Goal: Check status: Check status

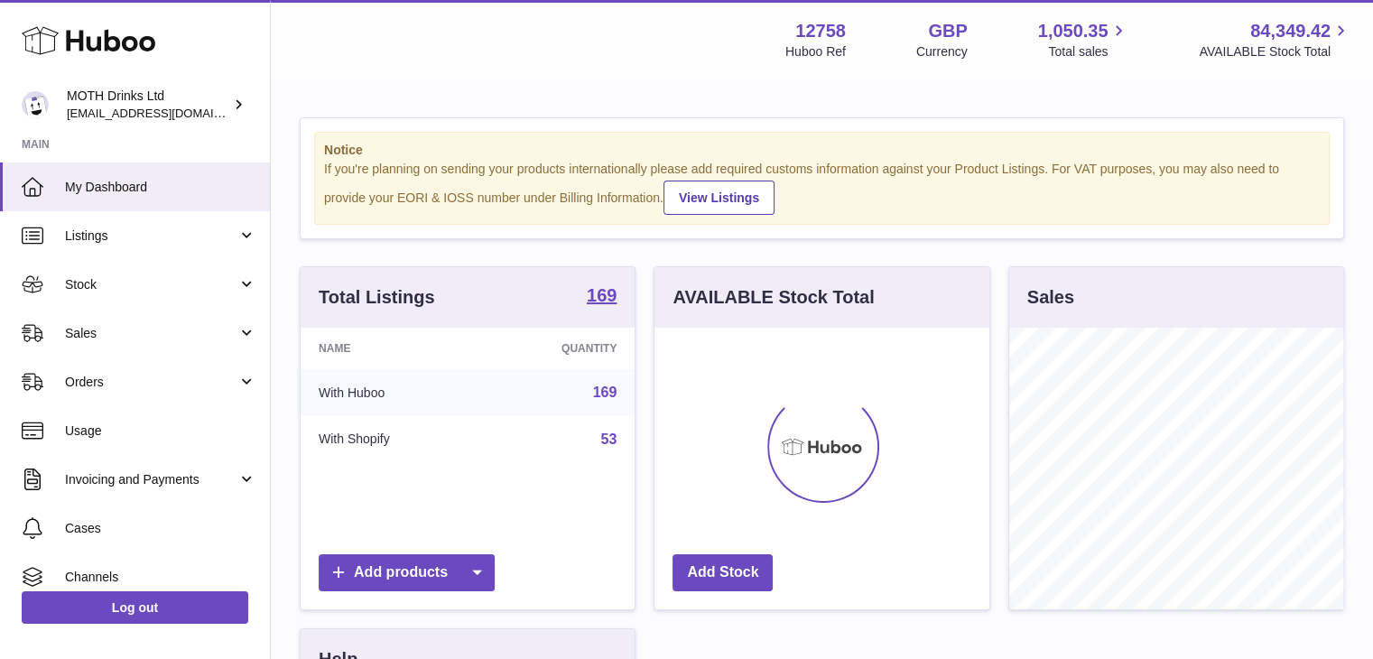
scroll to position [282, 335]
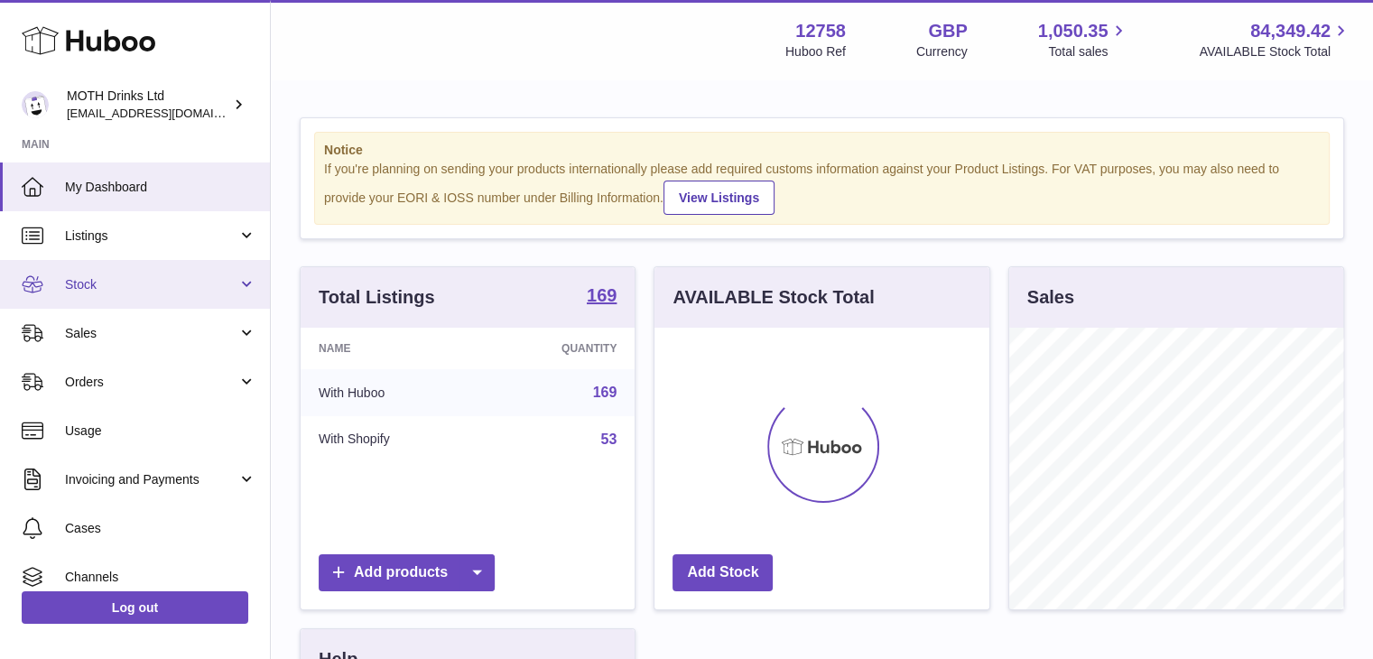
click at [190, 293] on link "Stock" at bounding box center [135, 284] width 270 height 49
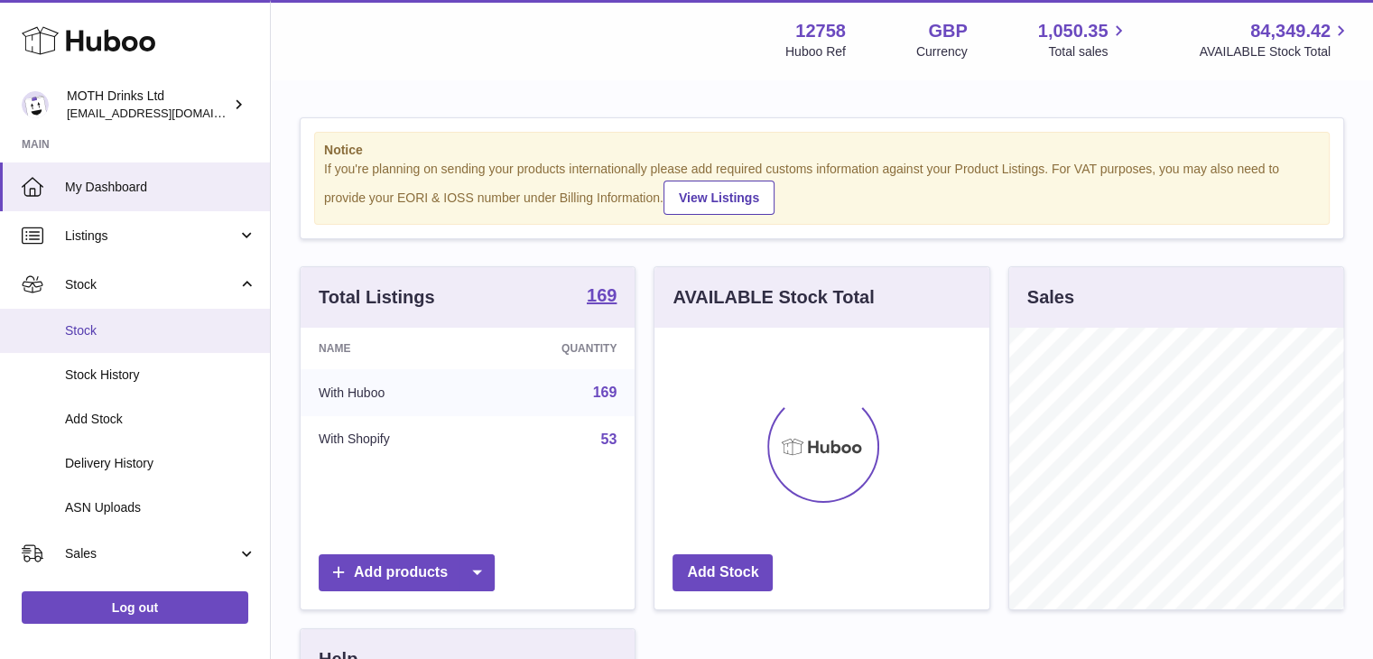
click at [172, 337] on span "Stock" at bounding box center [160, 330] width 191 height 17
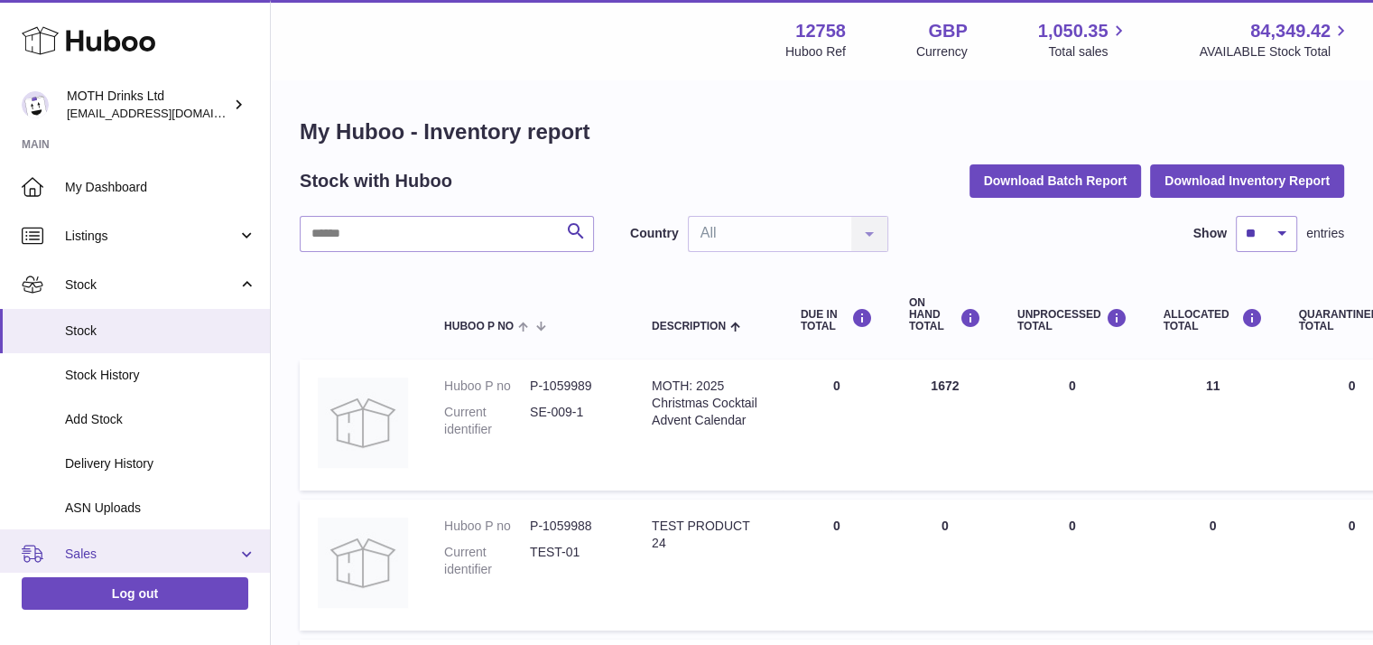
click at [125, 556] on span "Sales" at bounding box center [151, 553] width 172 height 17
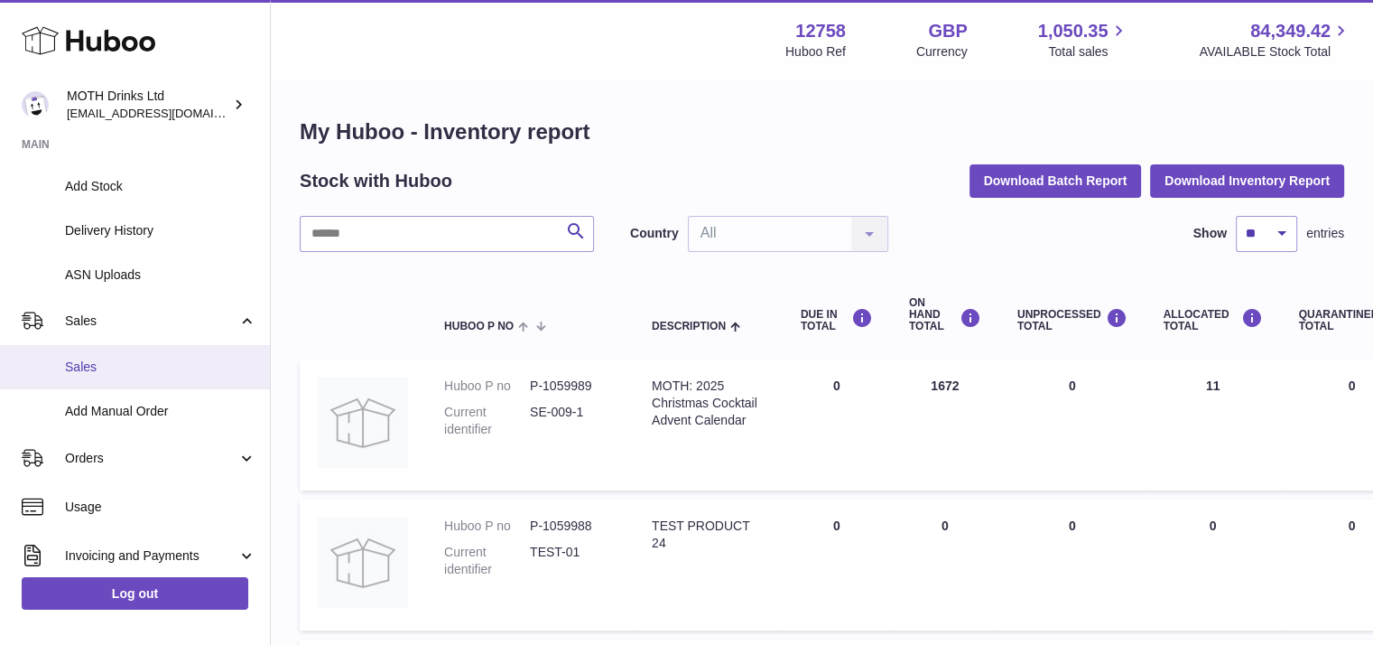
click at [125, 369] on span "Sales" at bounding box center [160, 366] width 191 height 17
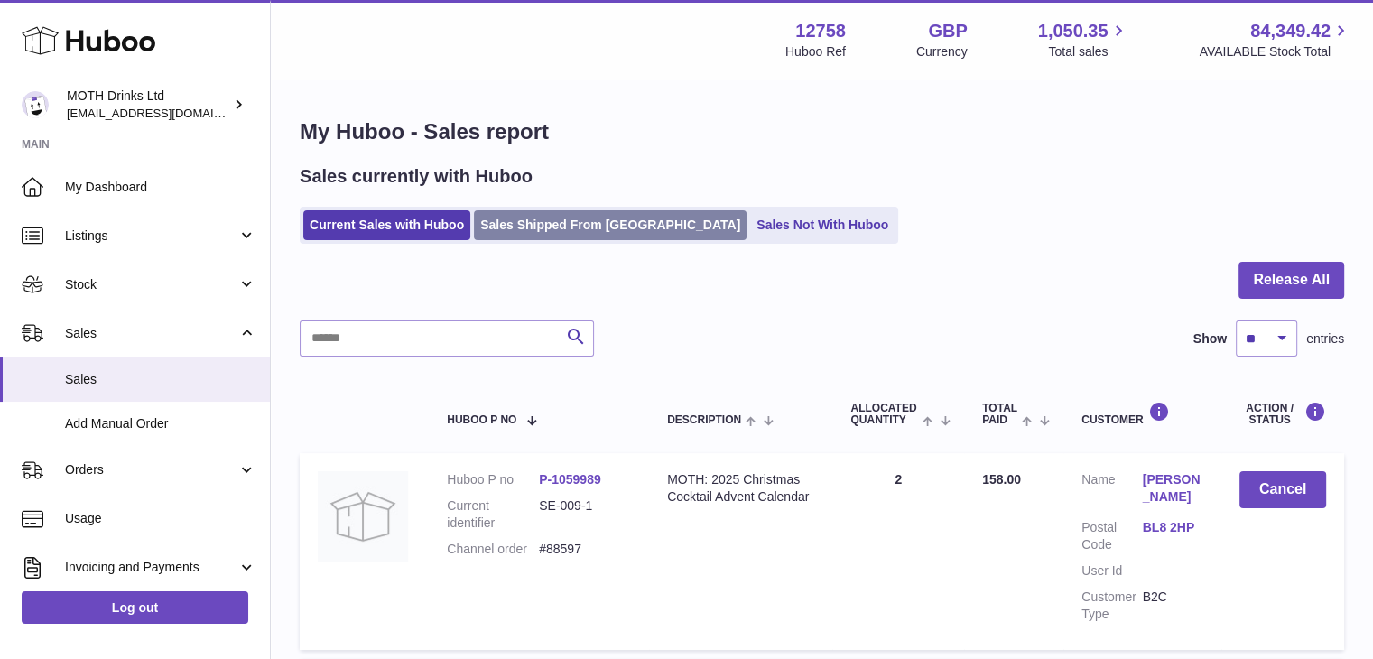
click at [549, 214] on link "Sales Shipped From Huboo" at bounding box center [610, 225] width 273 height 30
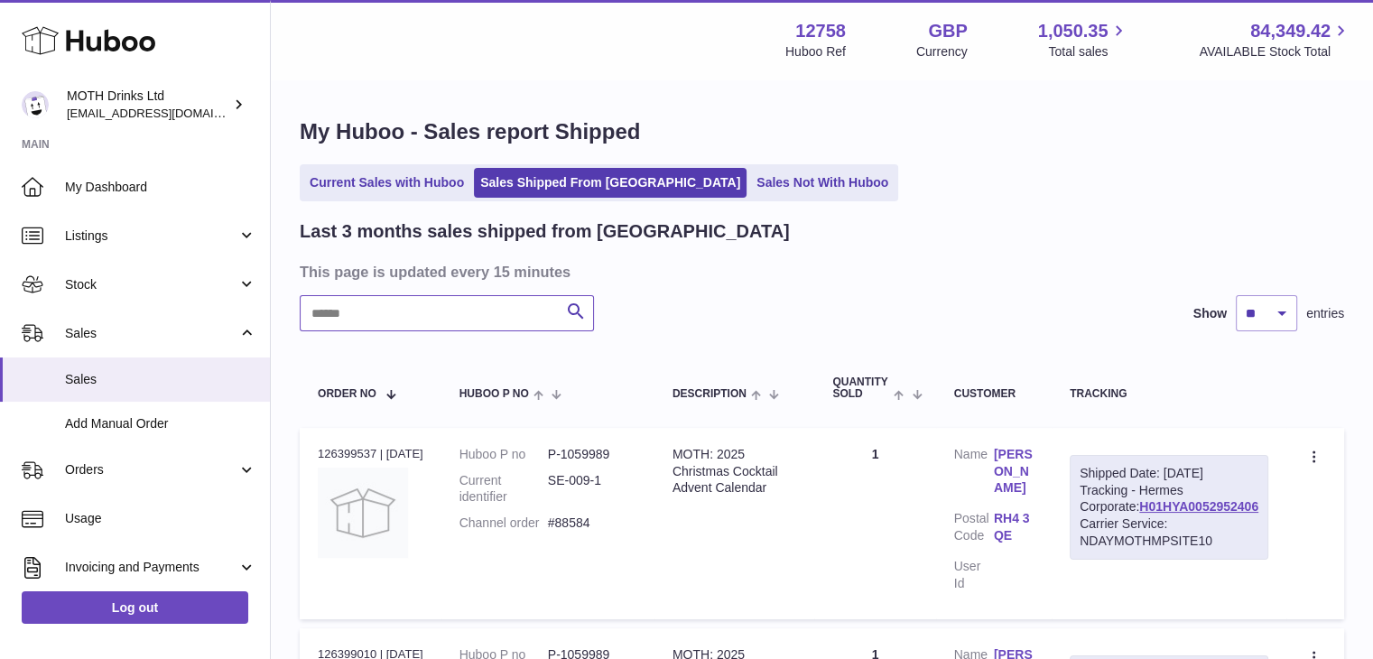
click at [467, 315] on input "text" at bounding box center [447, 313] width 294 height 36
paste input "**********"
type input "**********"
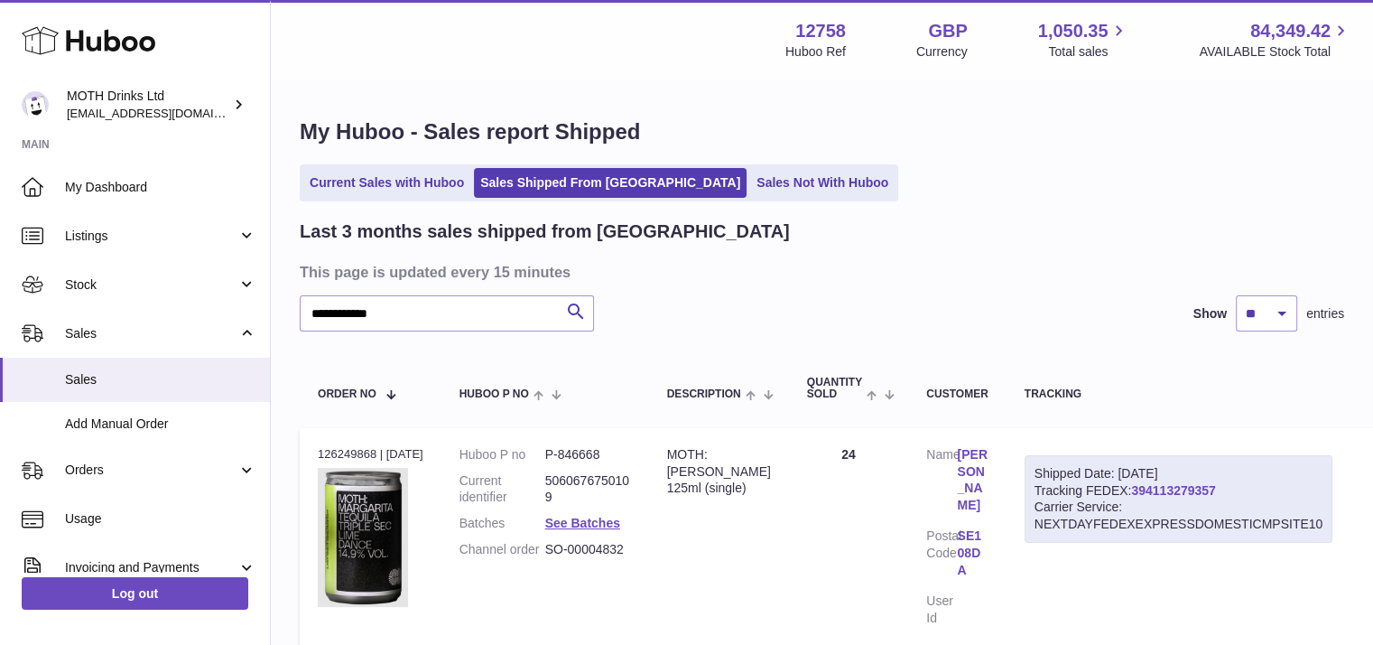
click at [1168, 492] on link "394113279357" at bounding box center [1173, 490] width 84 height 14
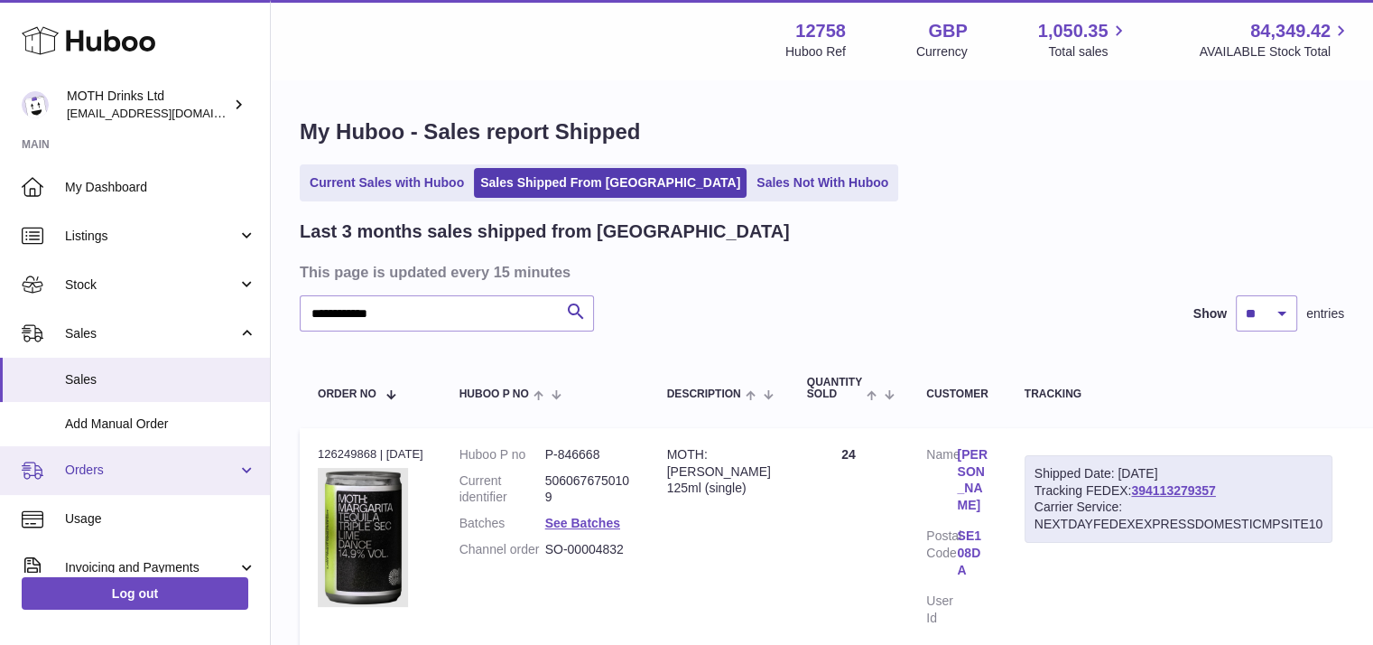
scroll to position [65, 0]
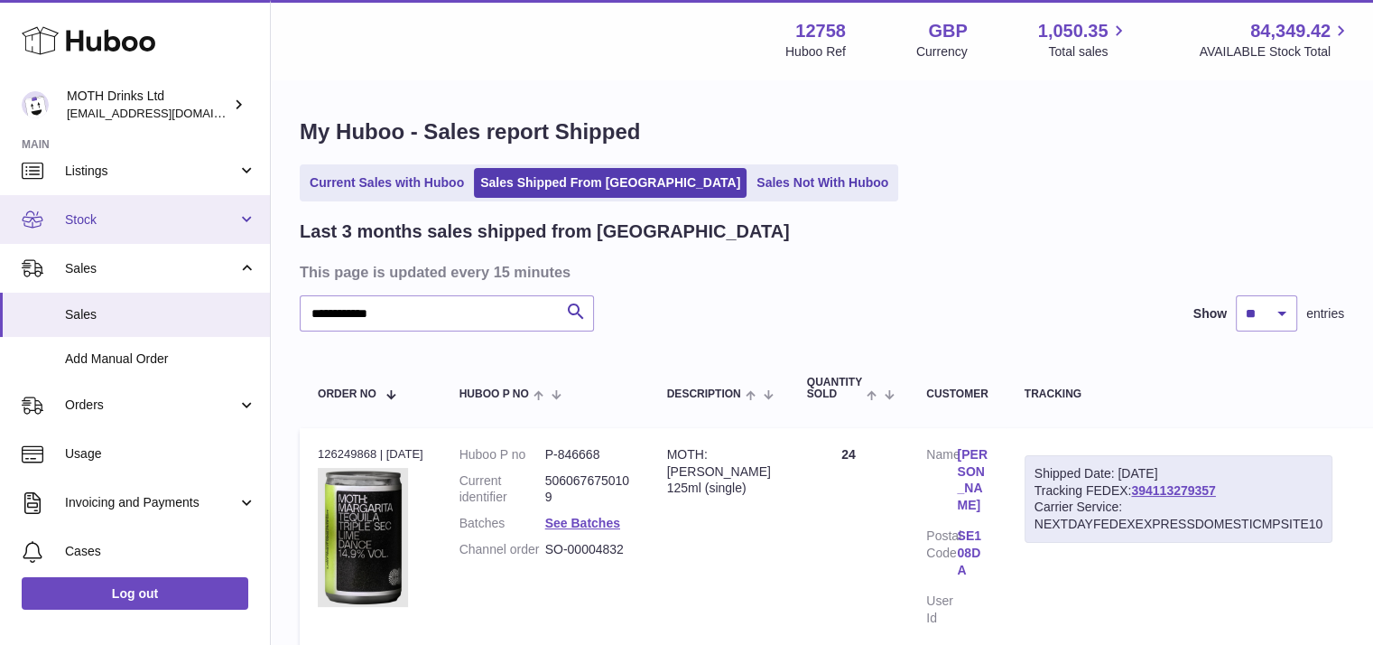
click at [168, 211] on span "Stock" at bounding box center [151, 219] width 172 height 17
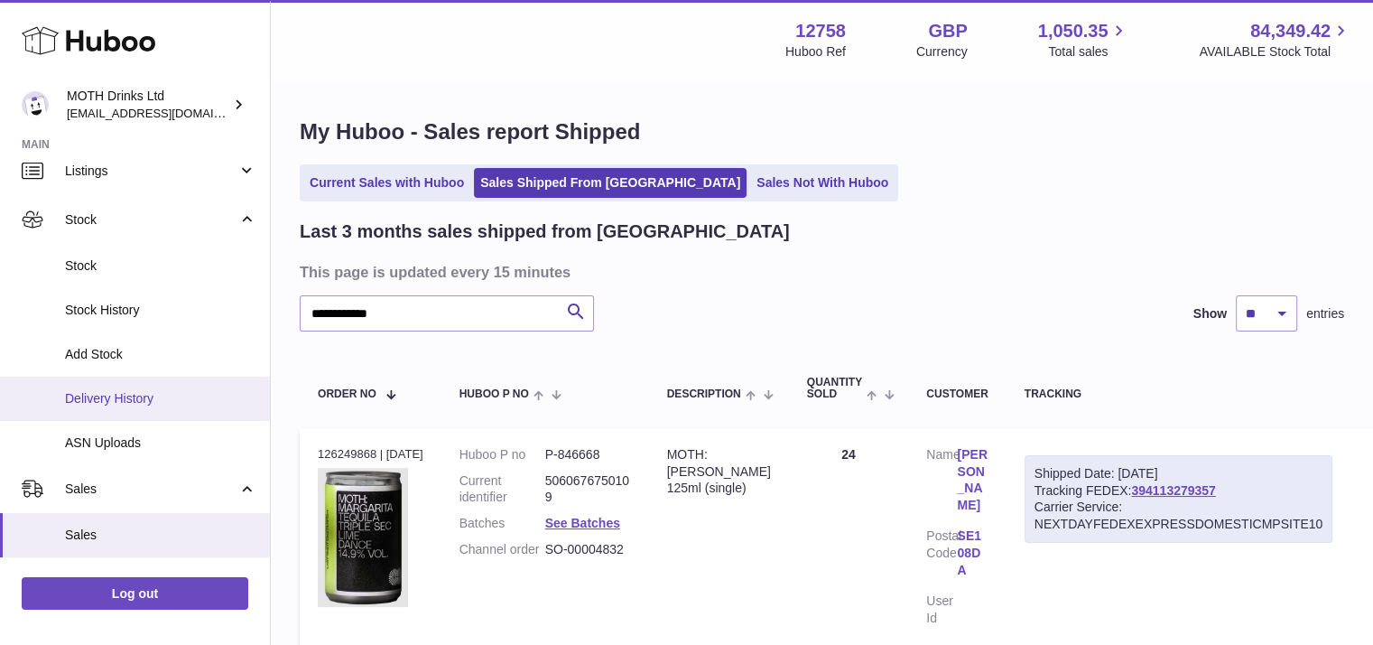
click at [138, 404] on span "Delivery History" at bounding box center [160, 398] width 191 height 17
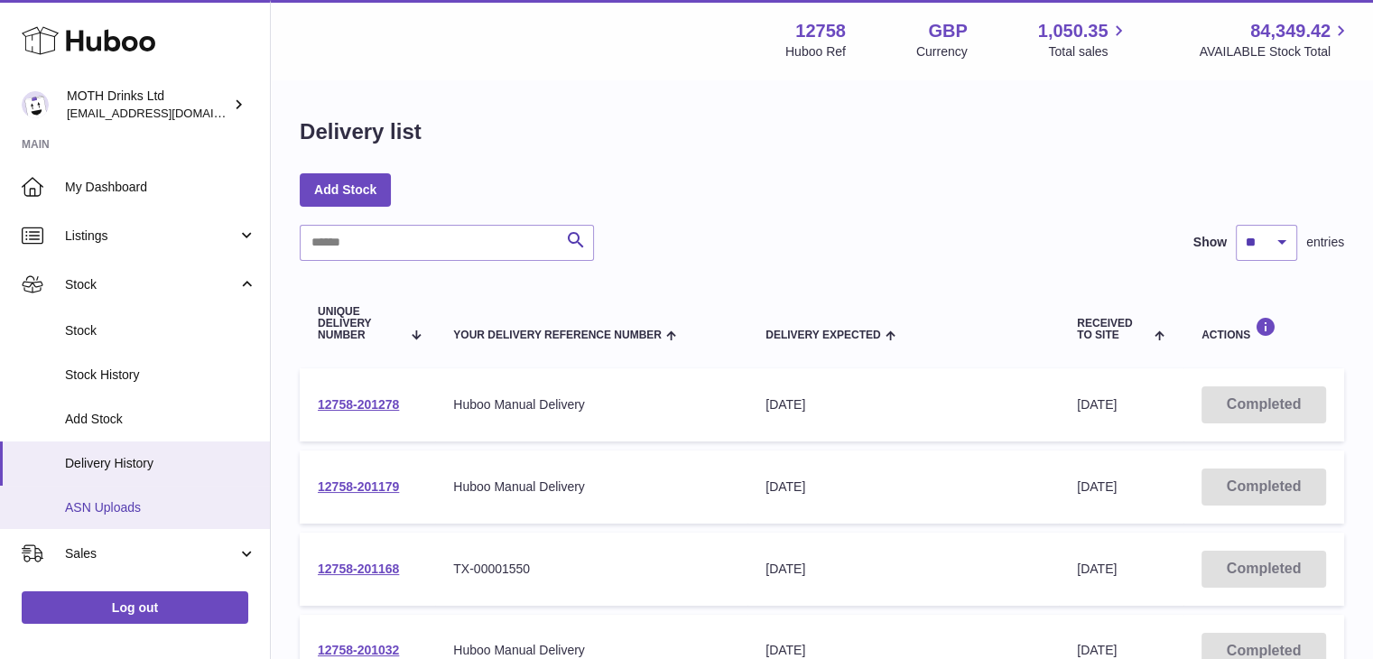
click at [218, 506] on span "ASN Uploads" at bounding box center [160, 507] width 191 height 17
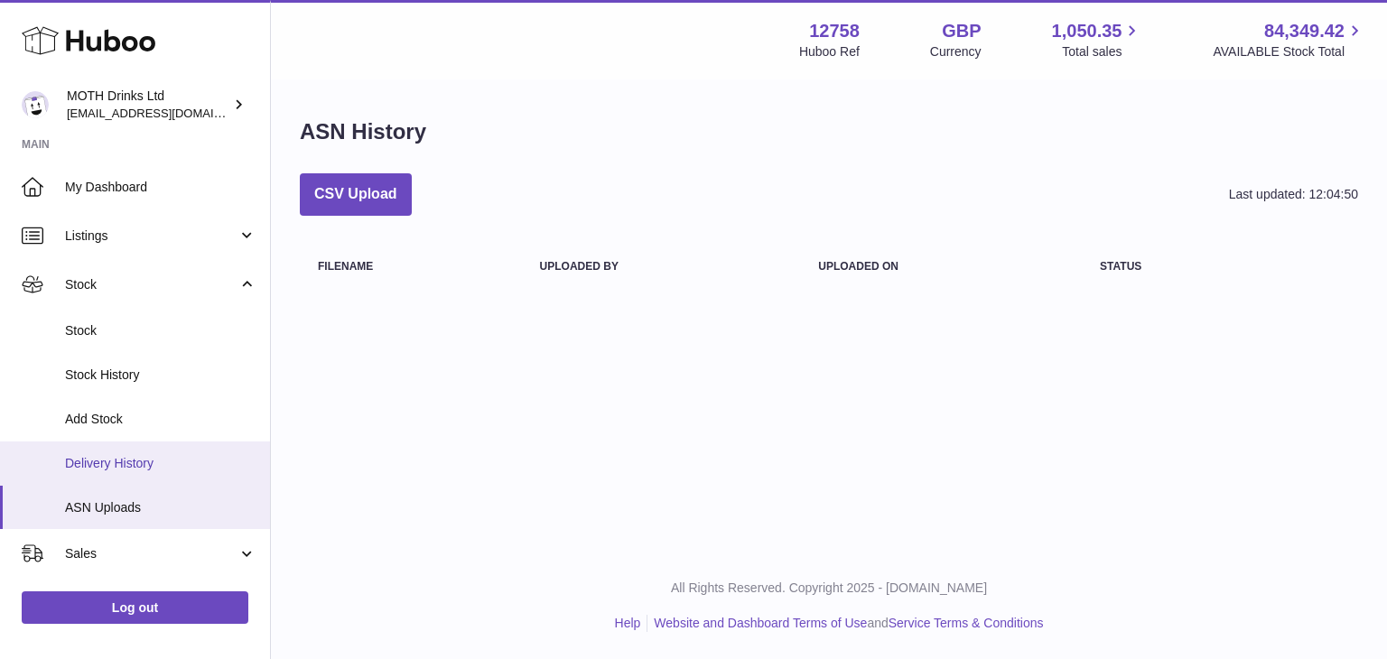
click at [94, 458] on span "Delivery History" at bounding box center [160, 463] width 191 height 17
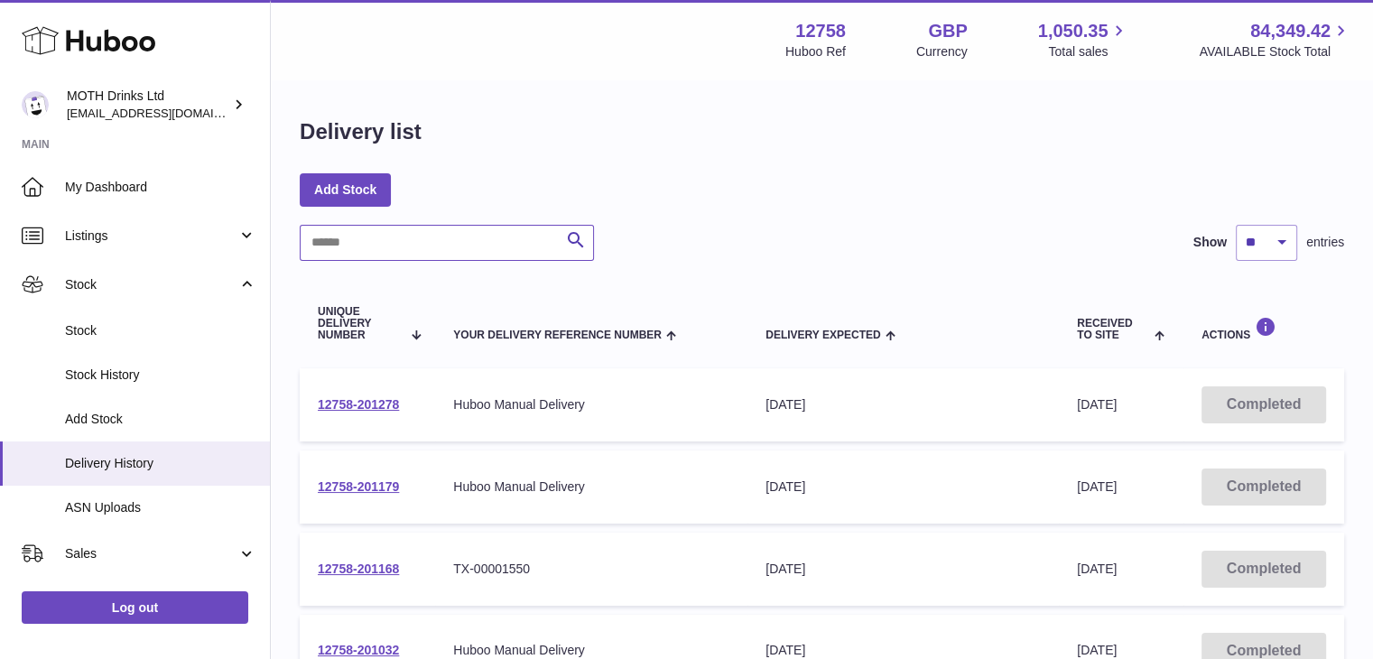
click at [383, 246] on input "text" at bounding box center [447, 243] width 294 height 36
paste input "**********"
type input "**********"
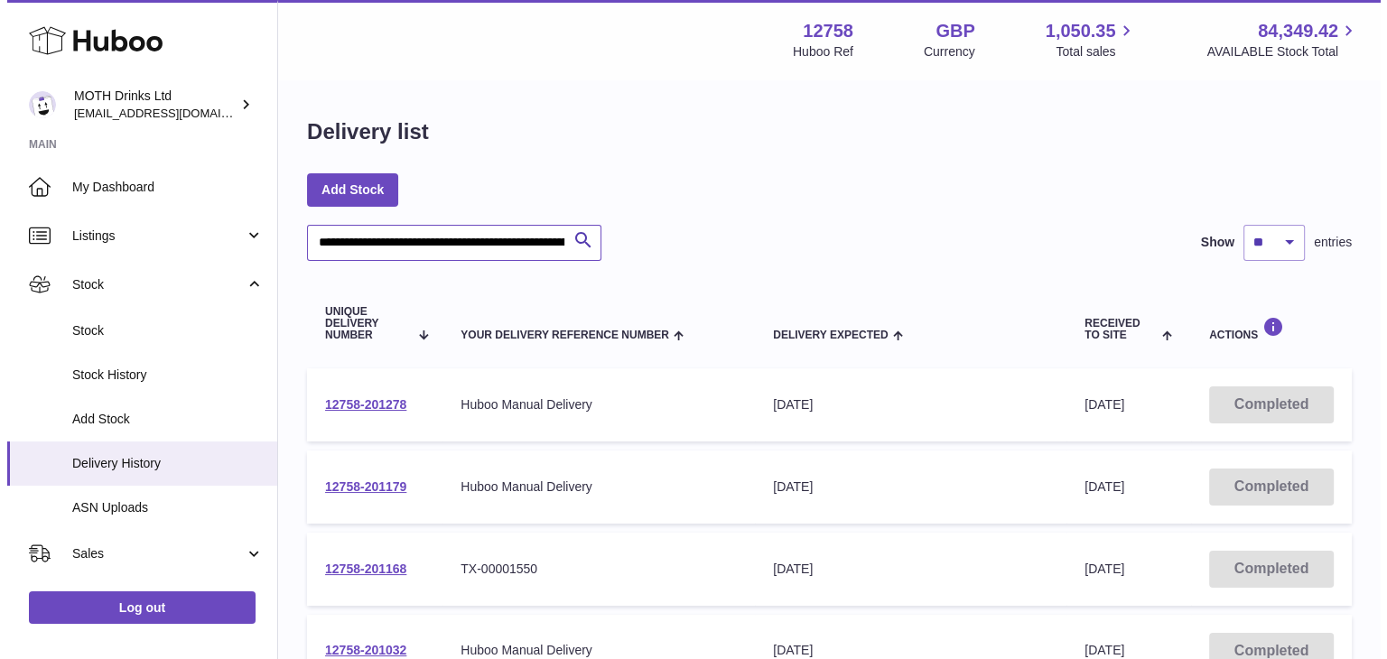
scroll to position [0, 123]
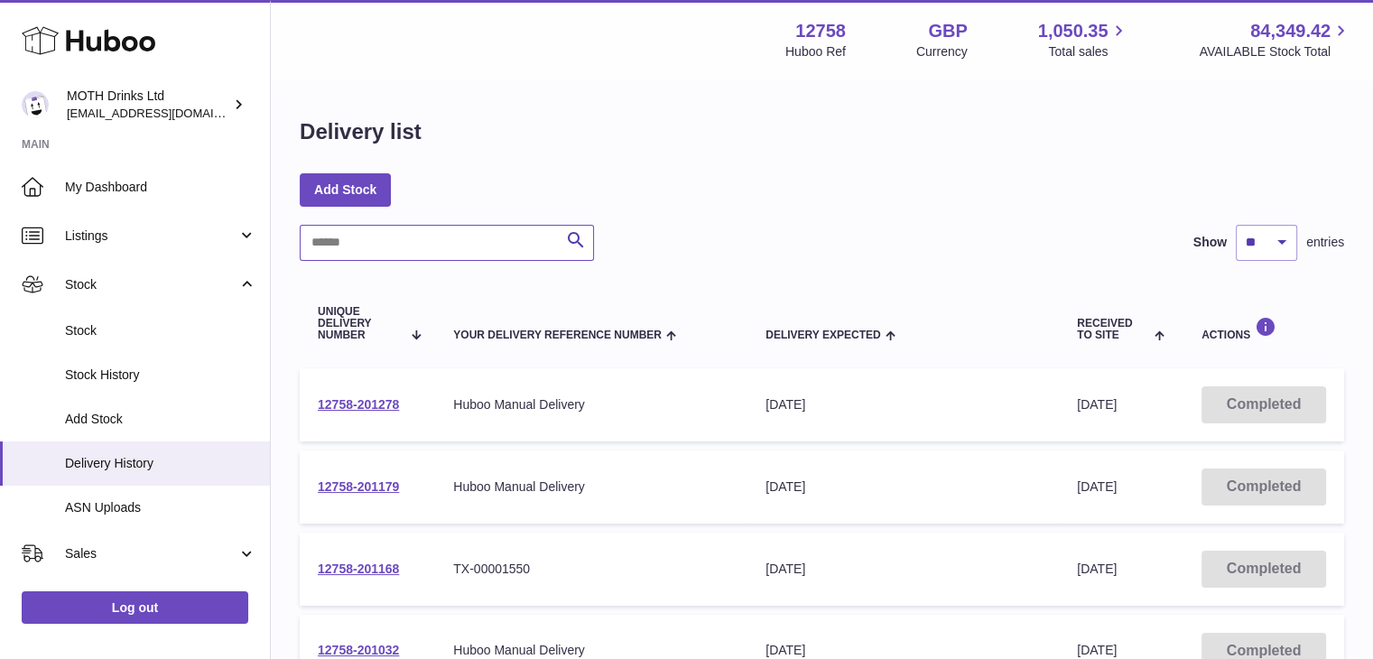
paste input "**********"
type input "**********"
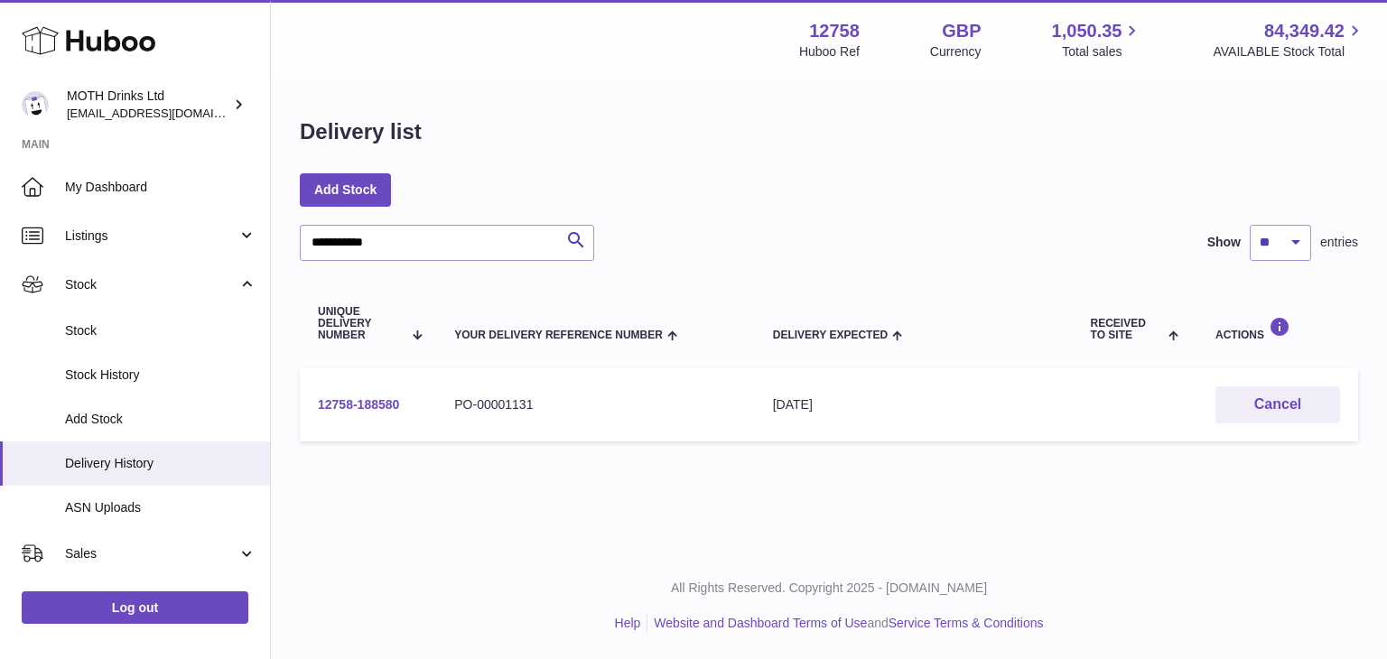
click at [365, 407] on link "12758-188580" at bounding box center [358, 404] width 81 height 14
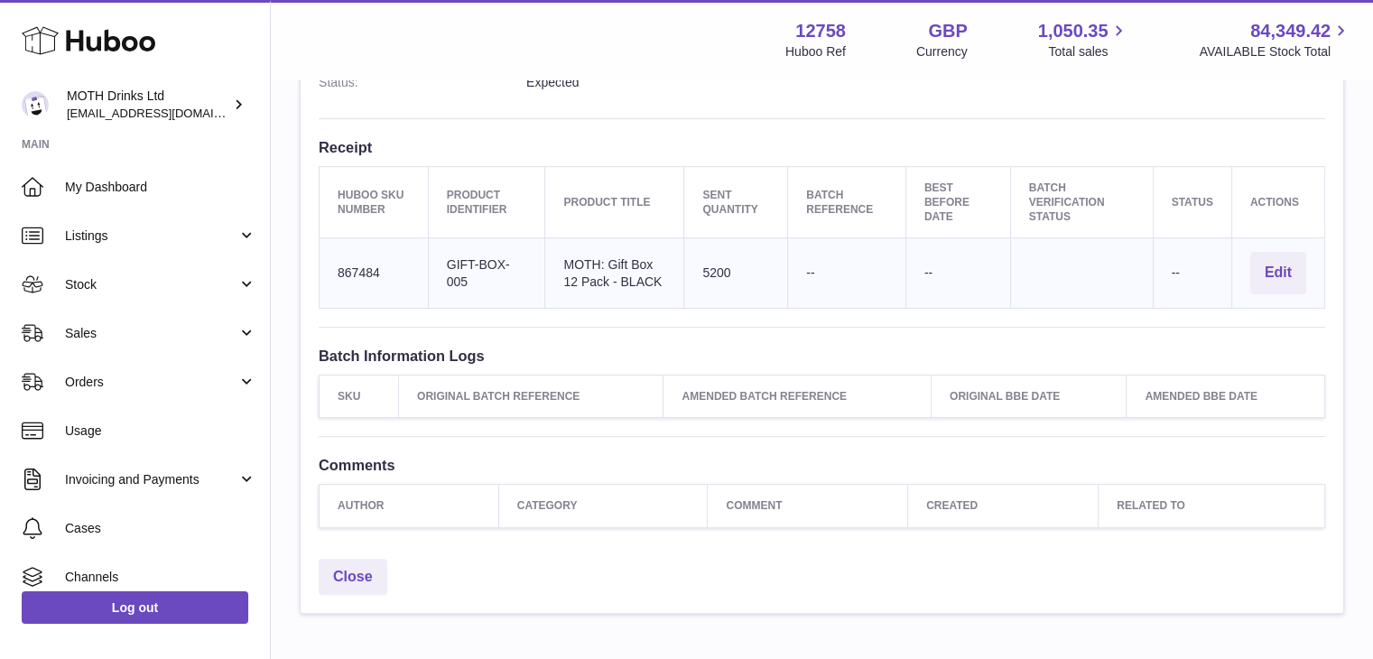
scroll to position [629, 0]
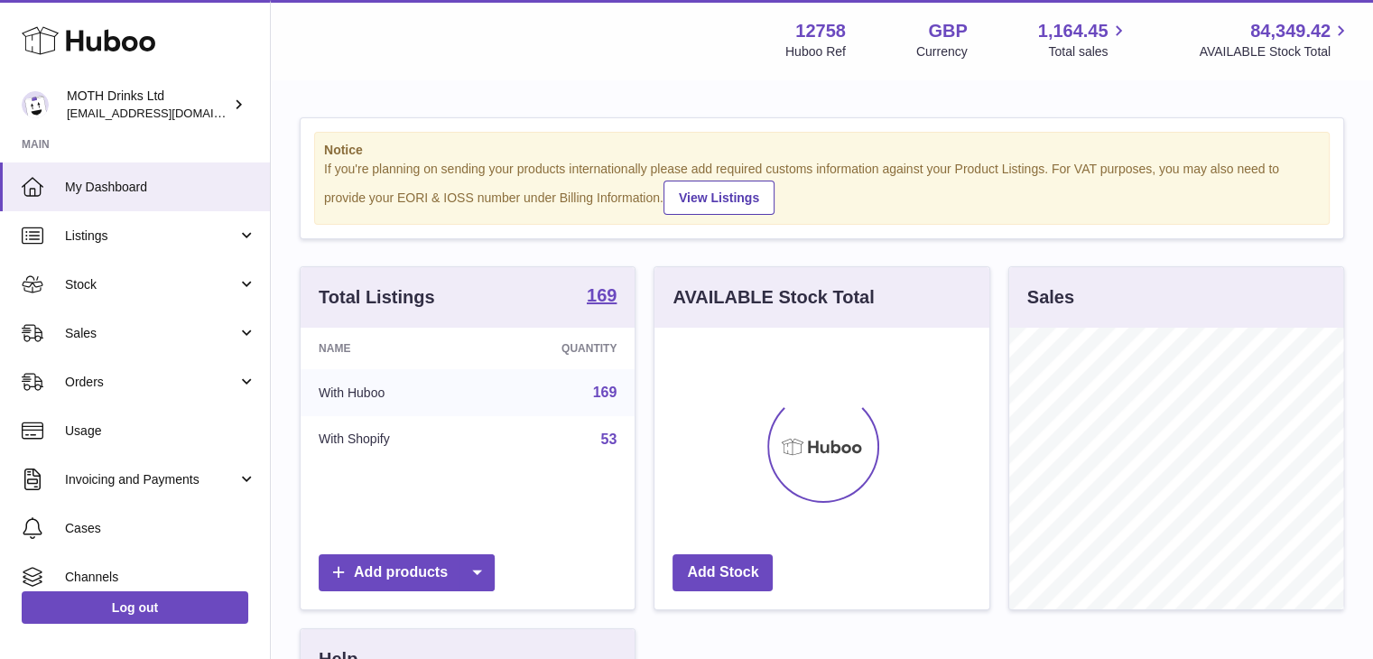
scroll to position [282, 335]
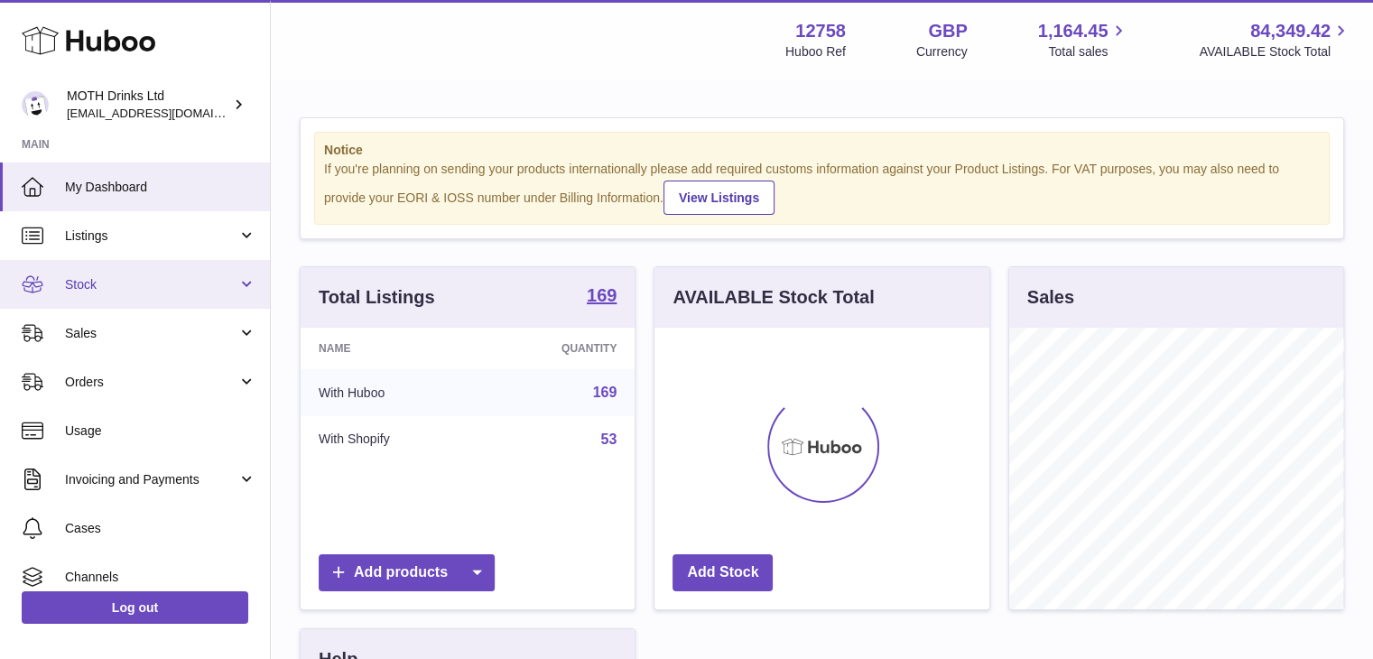
click at [153, 290] on span "Stock" at bounding box center [151, 284] width 172 height 17
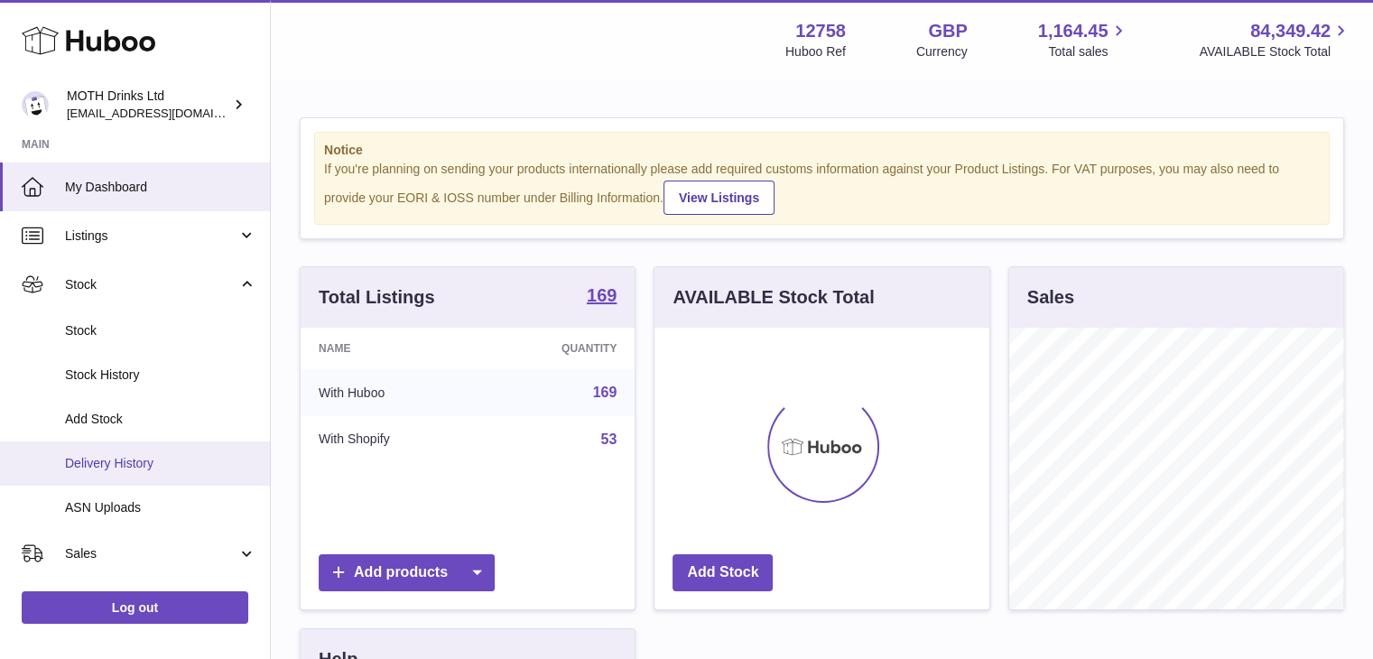
click at [130, 460] on span "Delivery History" at bounding box center [160, 463] width 191 height 17
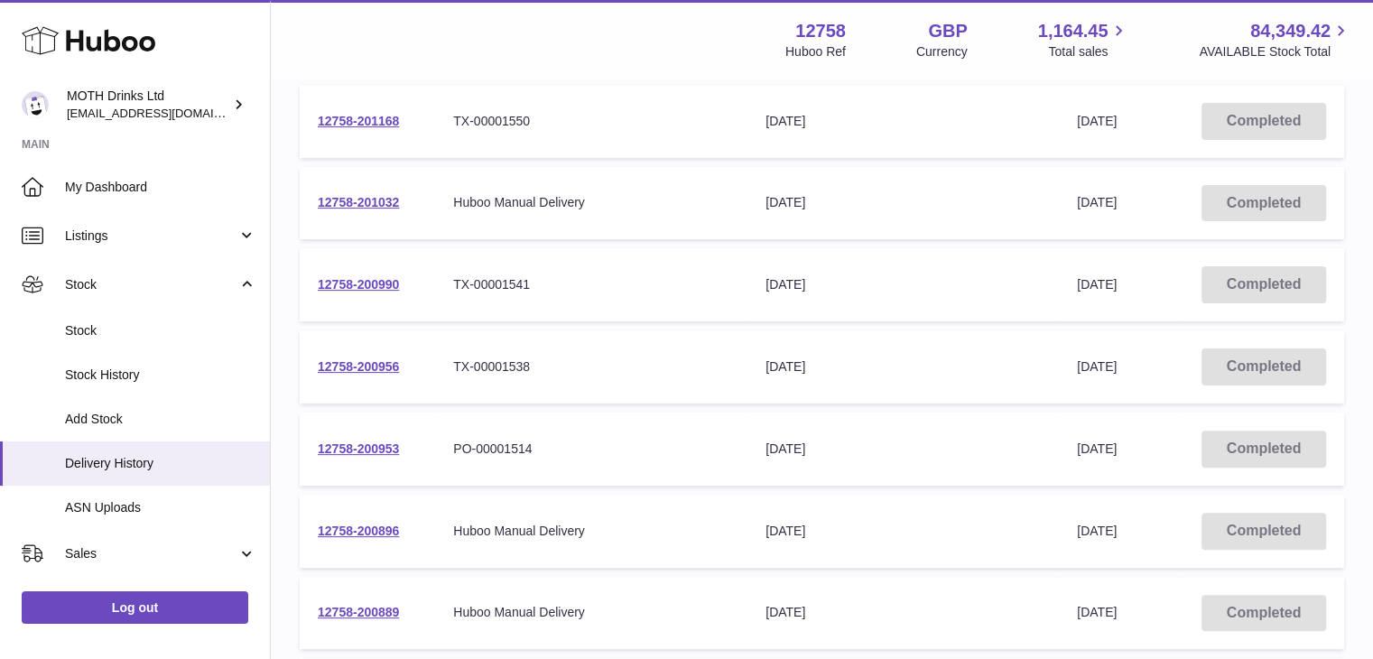
scroll to position [713, 0]
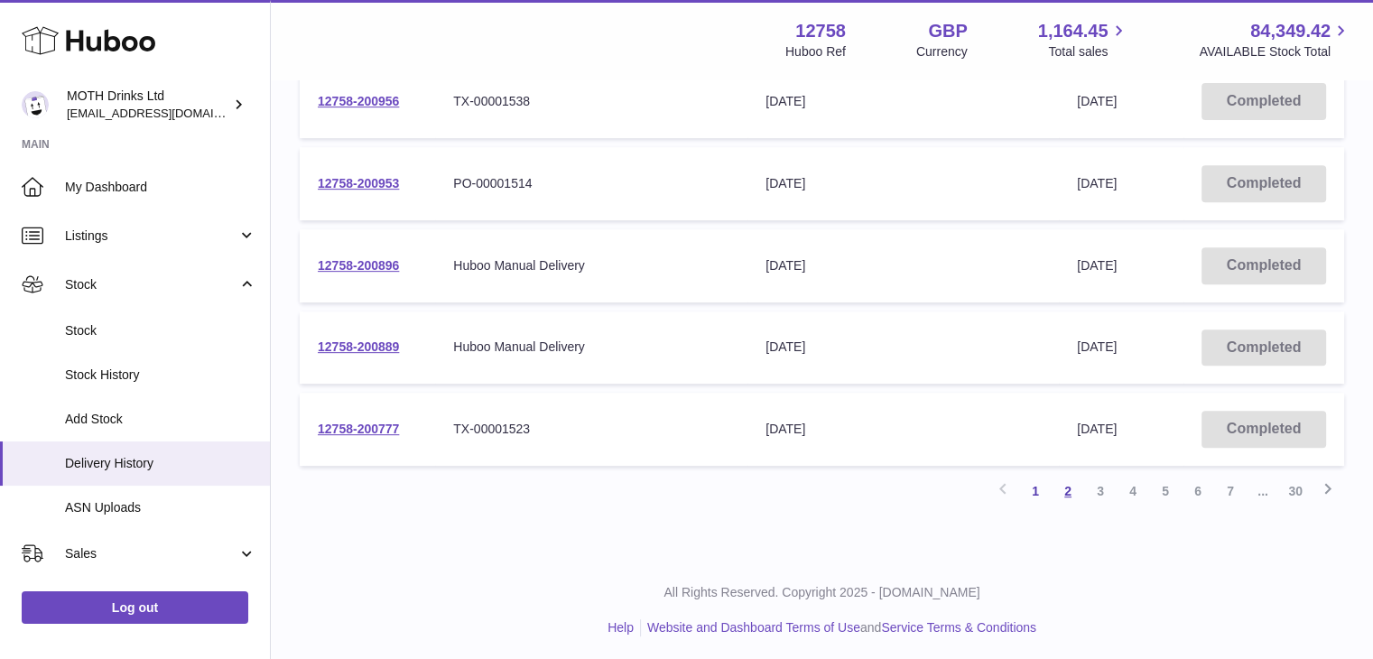
click at [1069, 492] on link "2" at bounding box center [1068, 491] width 32 height 32
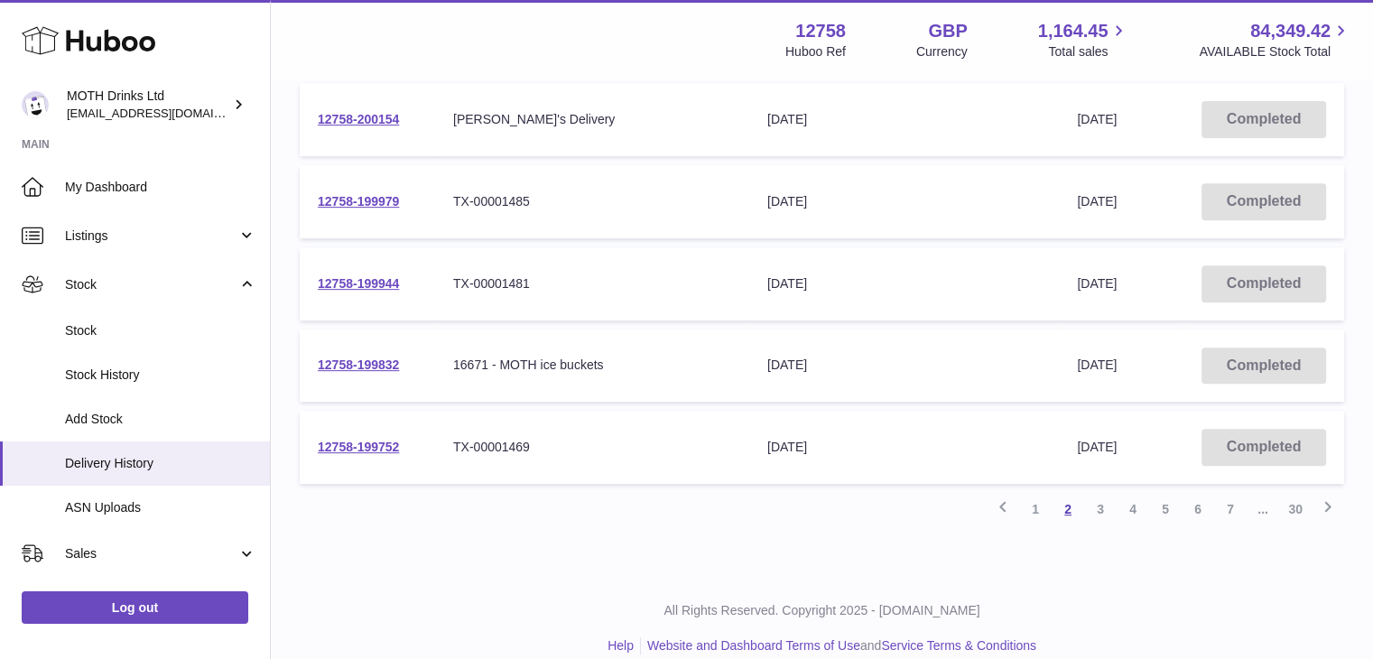
scroll to position [696, 0]
click at [1040, 501] on link "1" at bounding box center [1035, 508] width 32 height 32
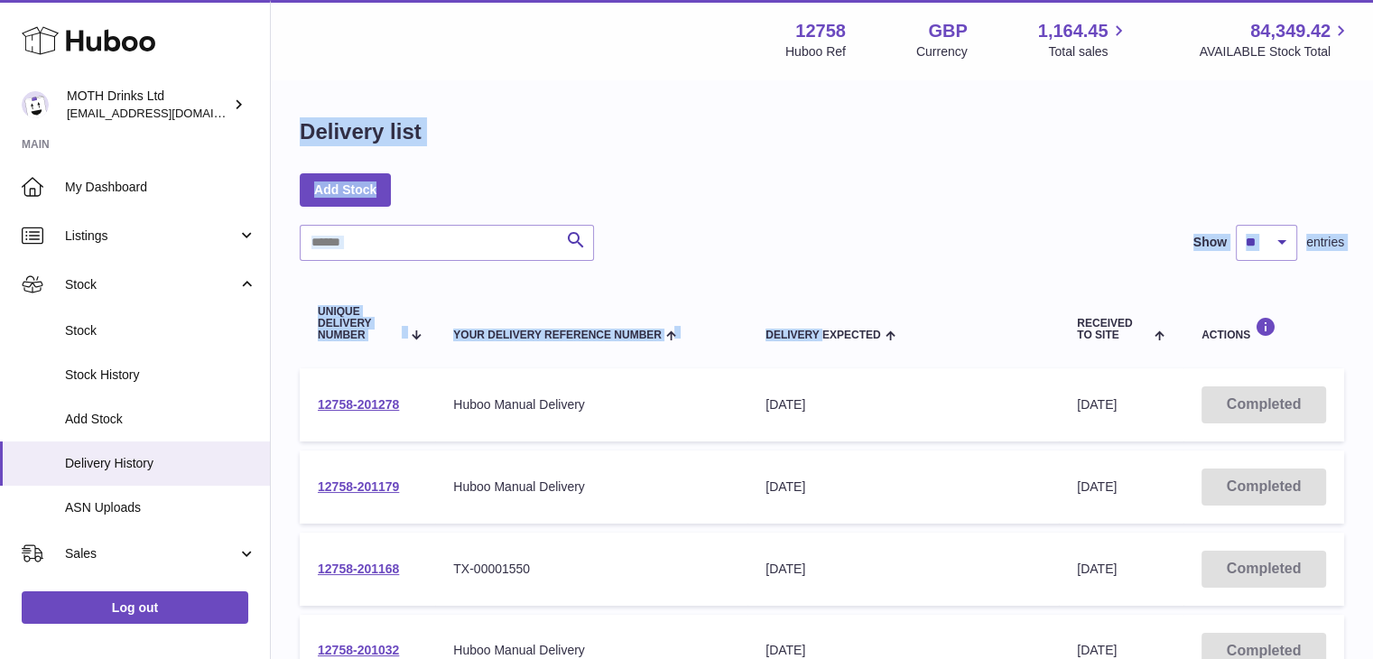
drag, startPoint x: 822, startPoint y: 150, endPoint x: 292, endPoint y: -79, distance: 577.0
click at [292, 0] on html ".st0{fill:#141414;}" at bounding box center [686, 329] width 1373 height 659
click at [762, 131] on div "Delivery list" at bounding box center [822, 136] width 1044 height 38
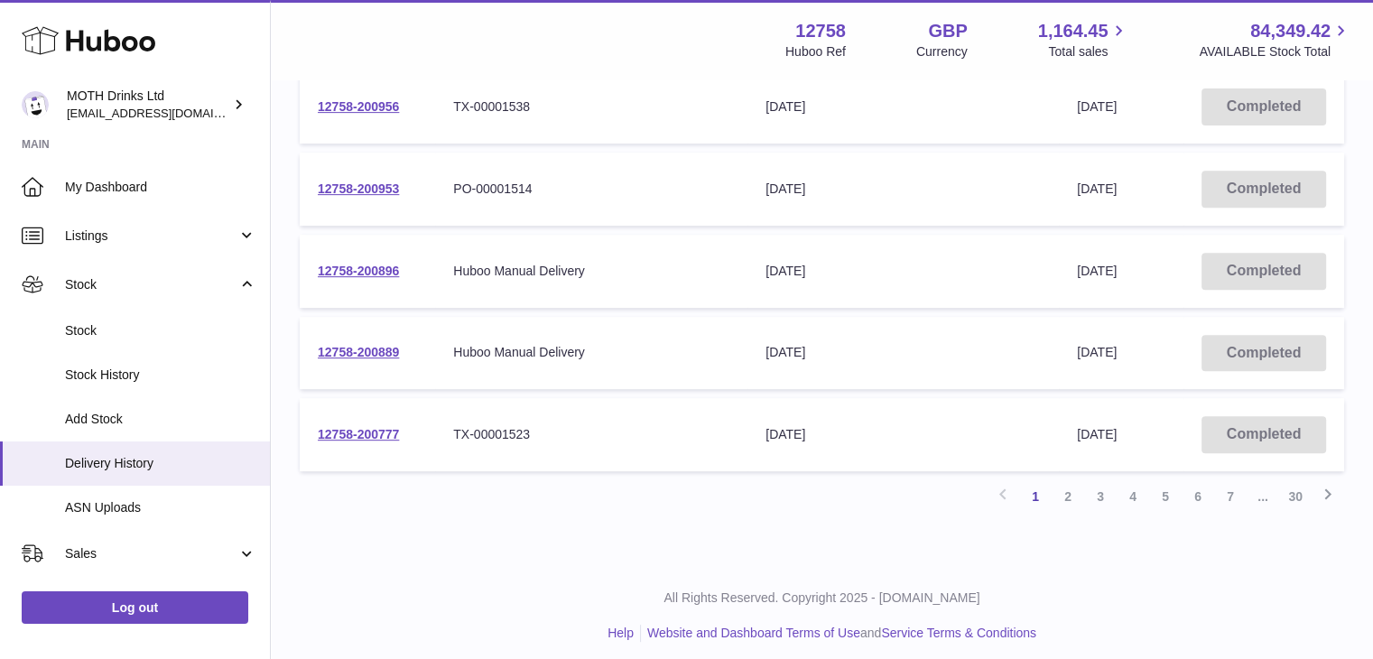
scroll to position [710, 0]
click at [1068, 494] on link "2" at bounding box center [1068, 494] width 32 height 32
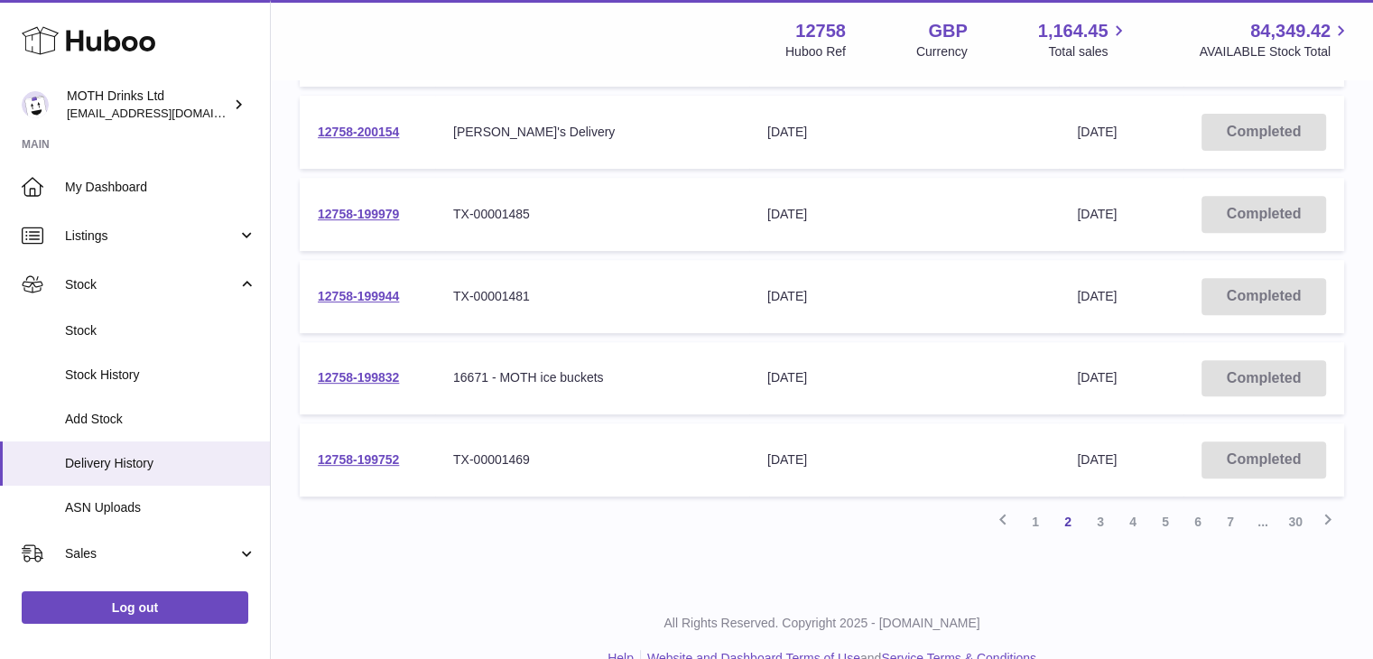
scroll to position [713, 0]
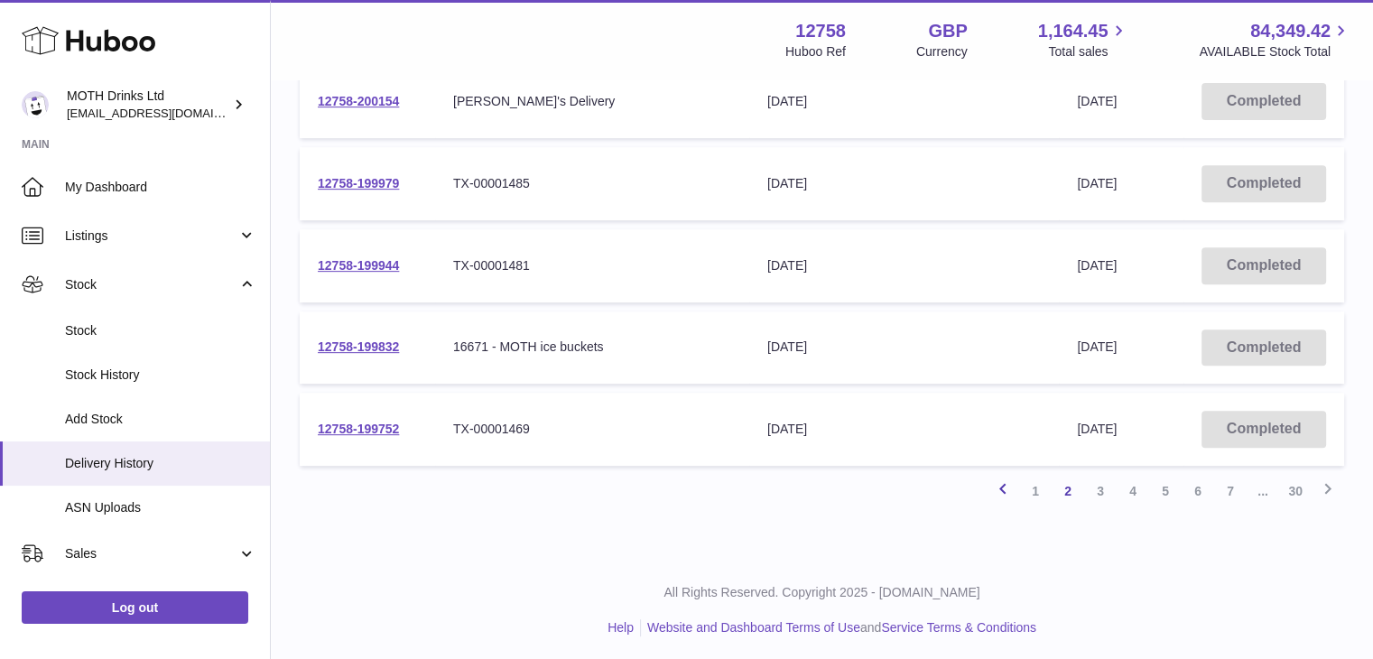
click at [1017, 481] on link "Previous" at bounding box center [1003, 491] width 32 height 32
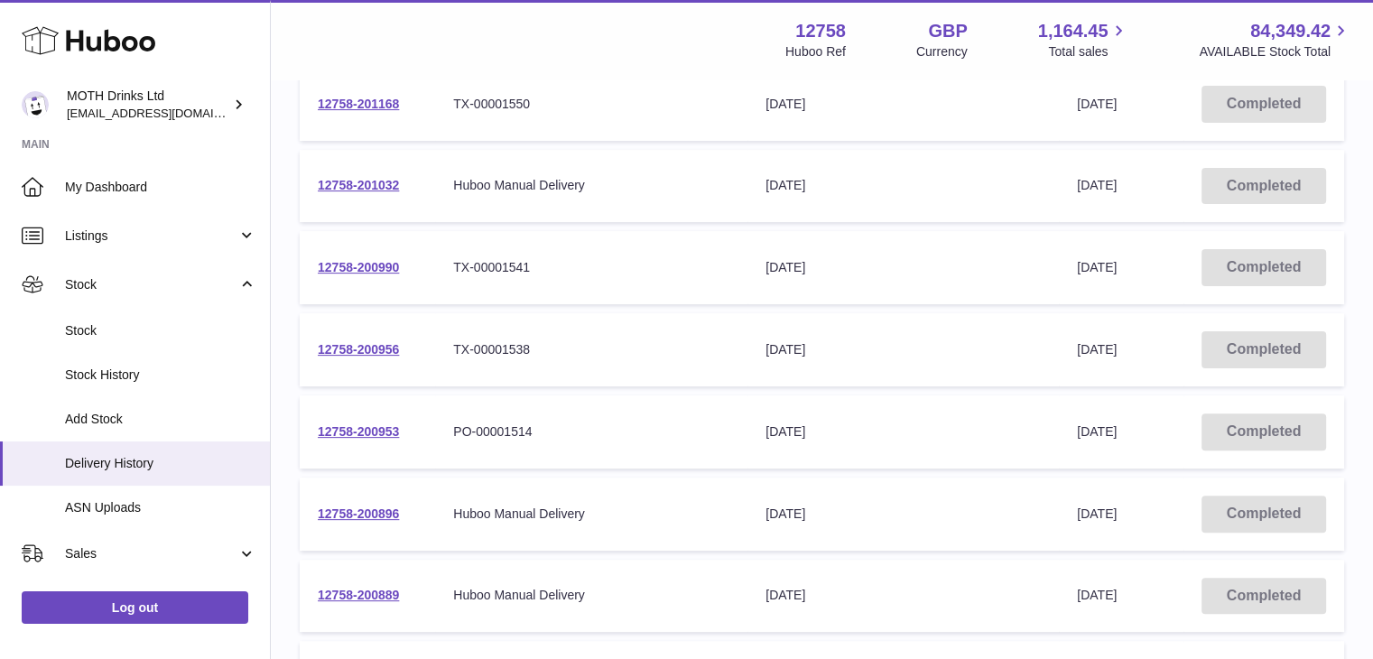
scroll to position [466, 0]
click at [379, 434] on td "12758-200953" at bounding box center [367, 430] width 135 height 73
click at [372, 423] on link "12758-200953" at bounding box center [358, 430] width 81 height 14
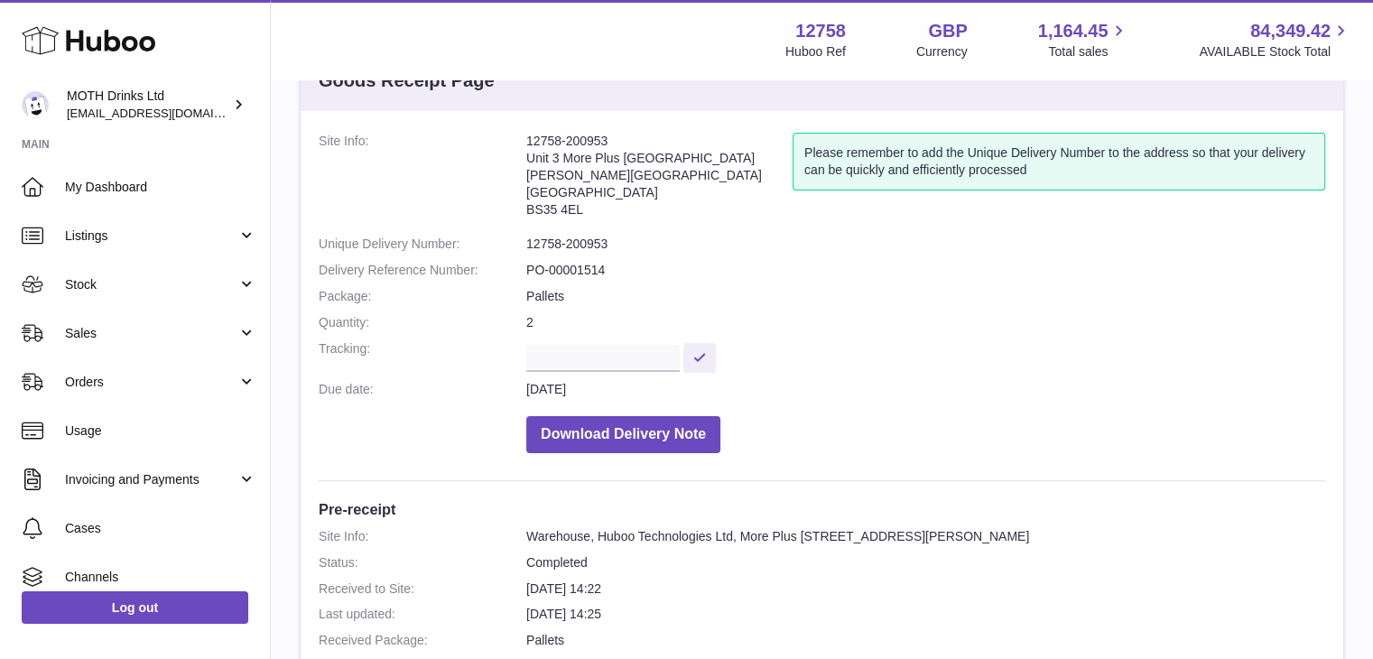
scroll to position [69, 0]
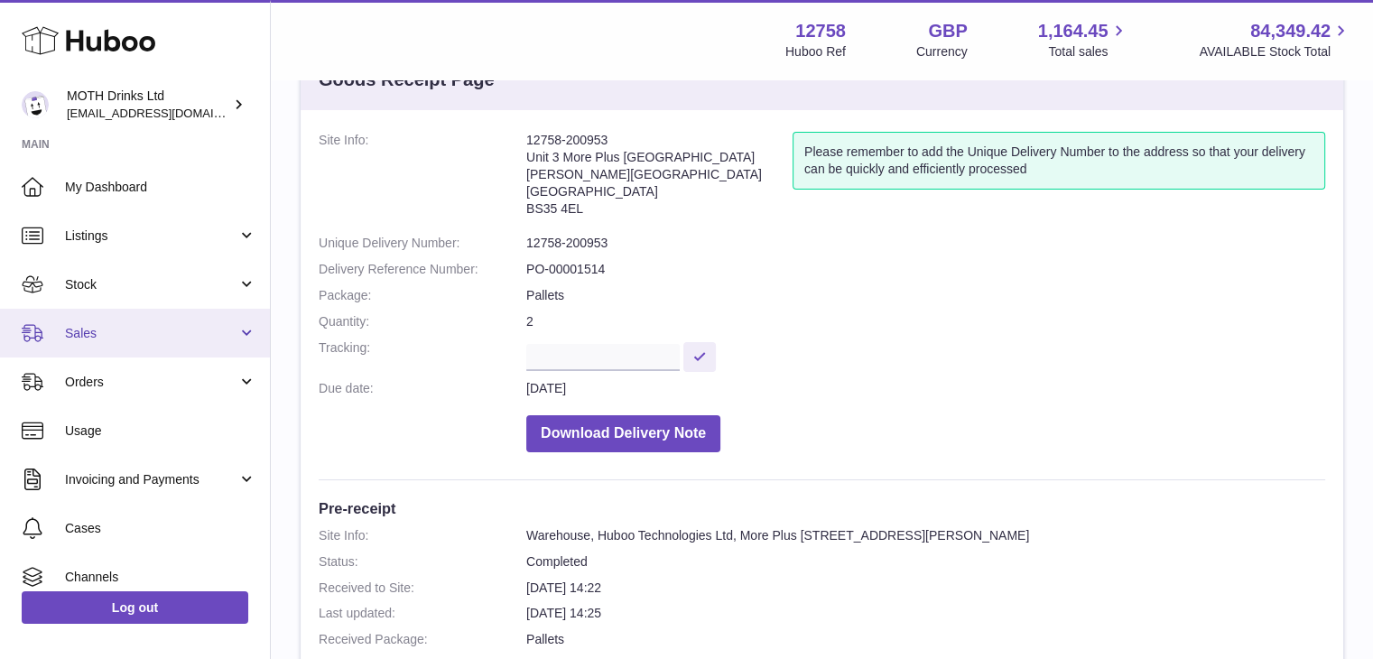
click at [100, 319] on link "Sales" at bounding box center [135, 333] width 270 height 49
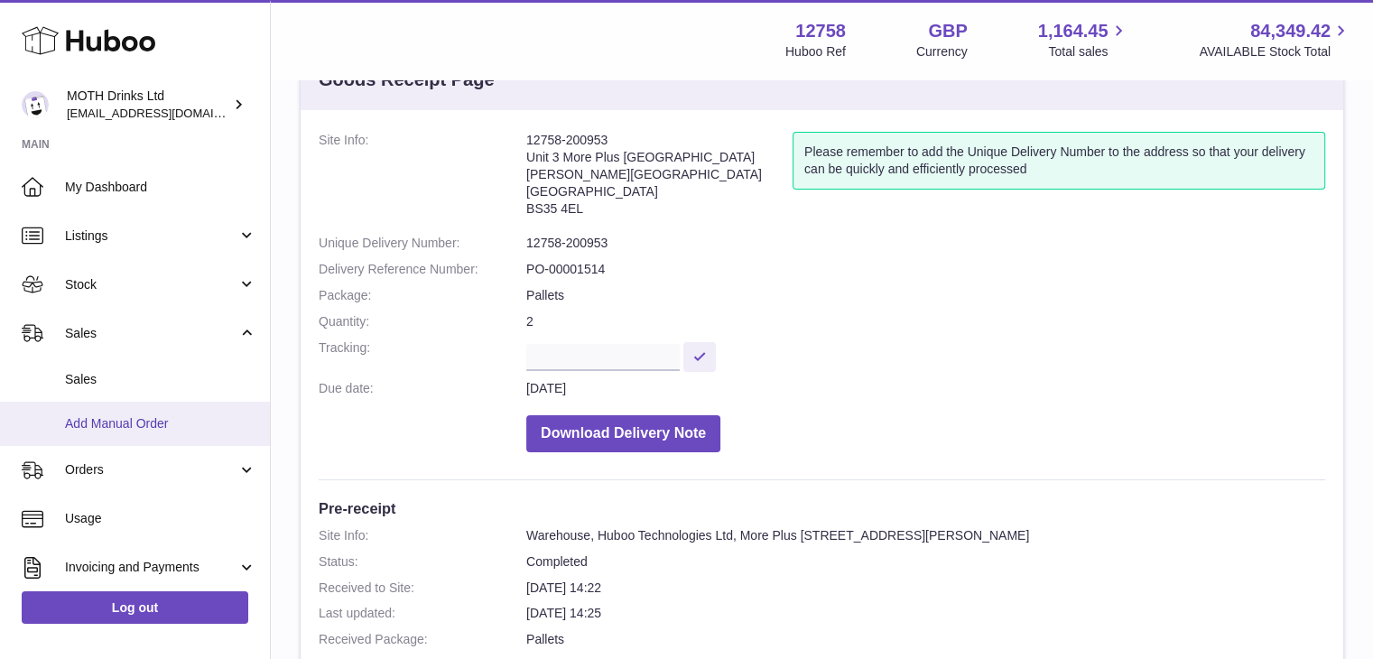
click at [102, 416] on span "Add Manual Order" at bounding box center [160, 423] width 191 height 17
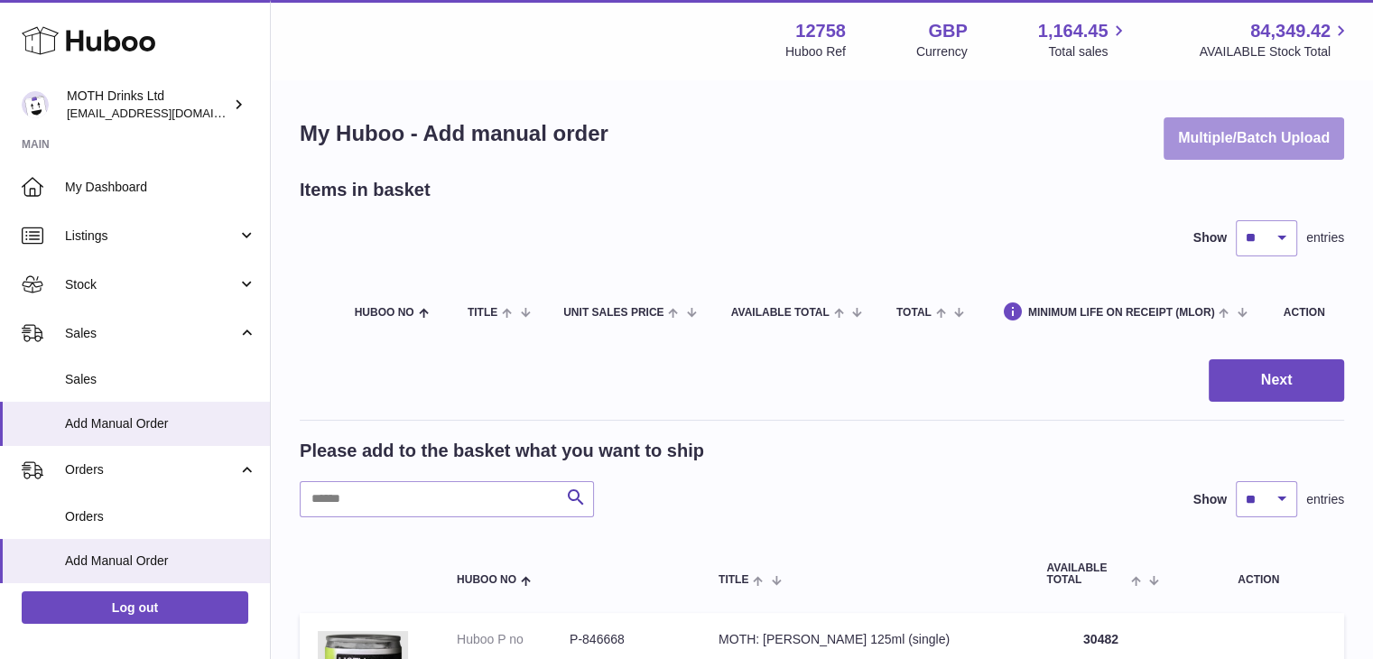
click at [1276, 154] on button "Multiple/Batch Upload" at bounding box center [1254, 138] width 181 height 42
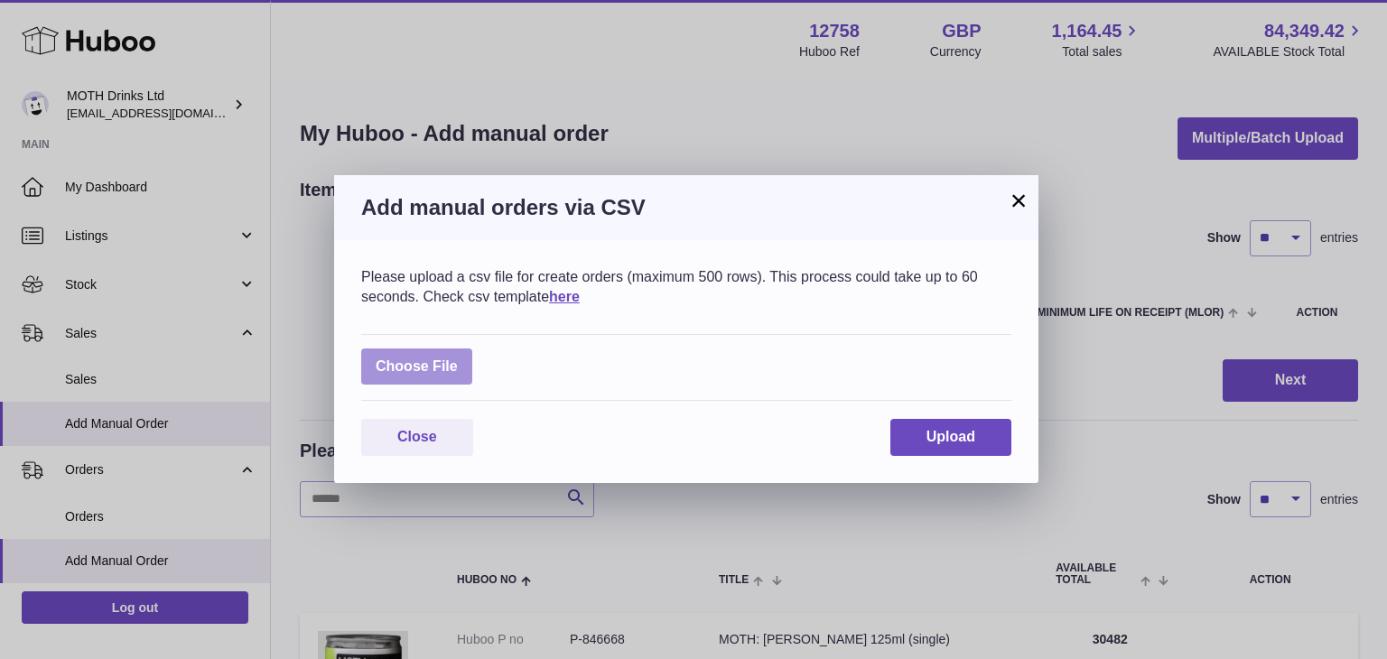
click at [442, 370] on label at bounding box center [416, 366] width 111 height 37
click at [458, 358] on input "file" at bounding box center [458, 357] width 1 height 1
type input "**********"
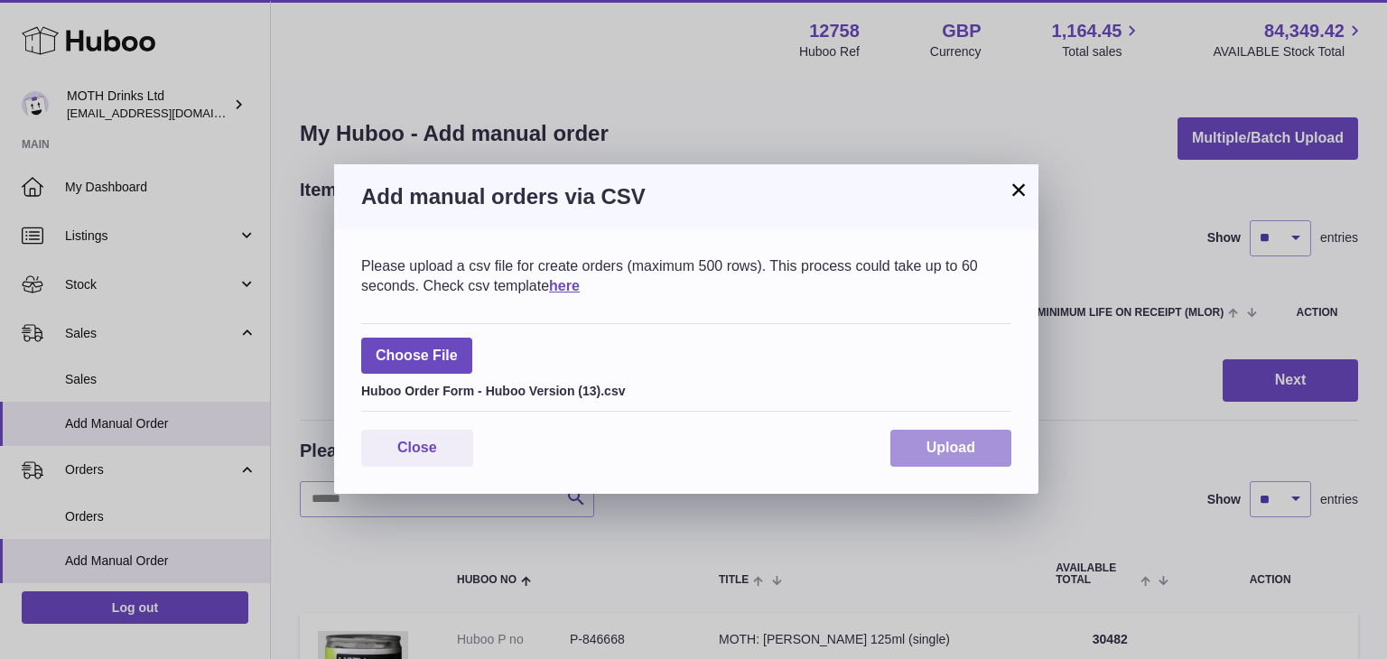
click at [950, 445] on span "Upload" at bounding box center [950, 447] width 49 height 15
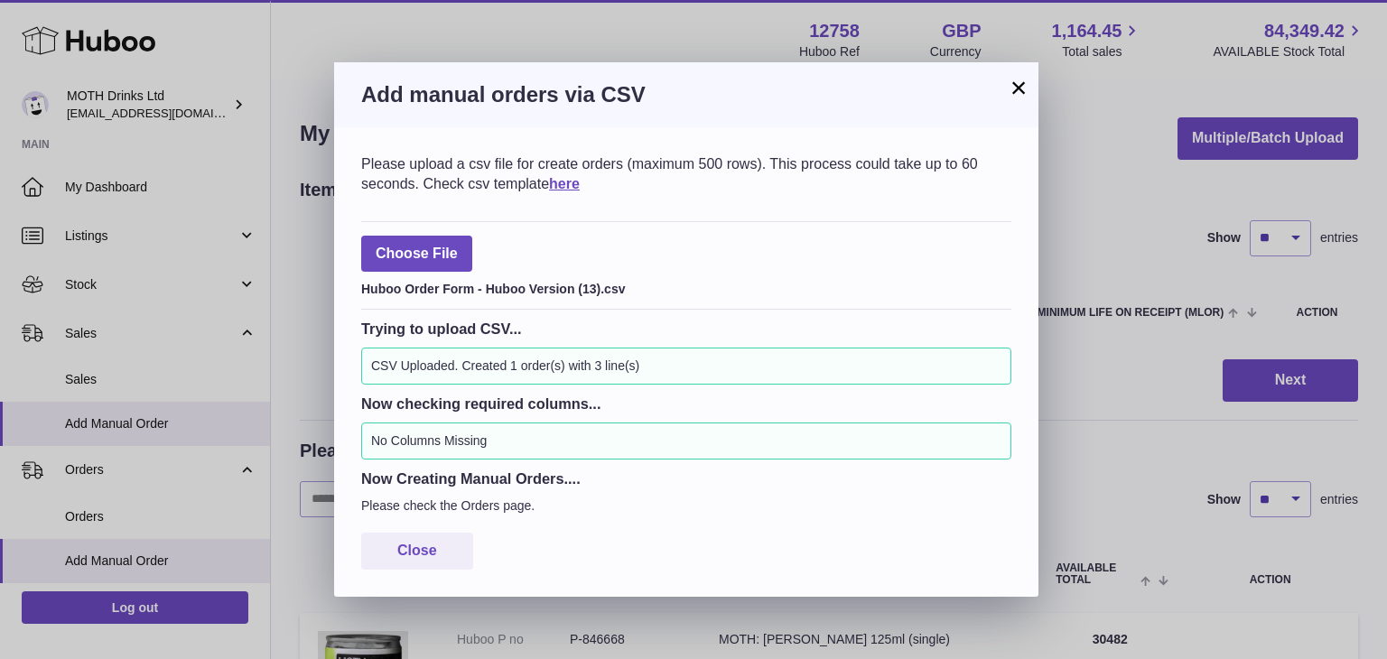
click at [1014, 84] on button "×" at bounding box center [1018, 88] width 22 height 22
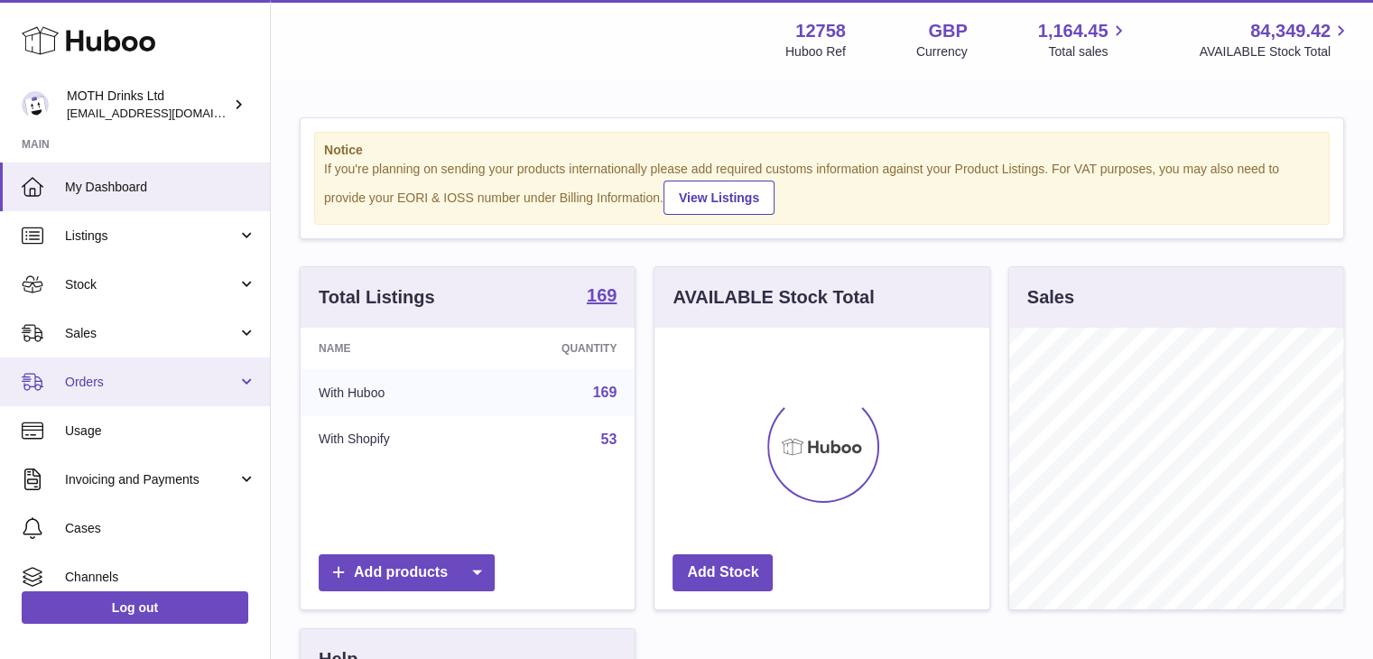
scroll to position [282, 335]
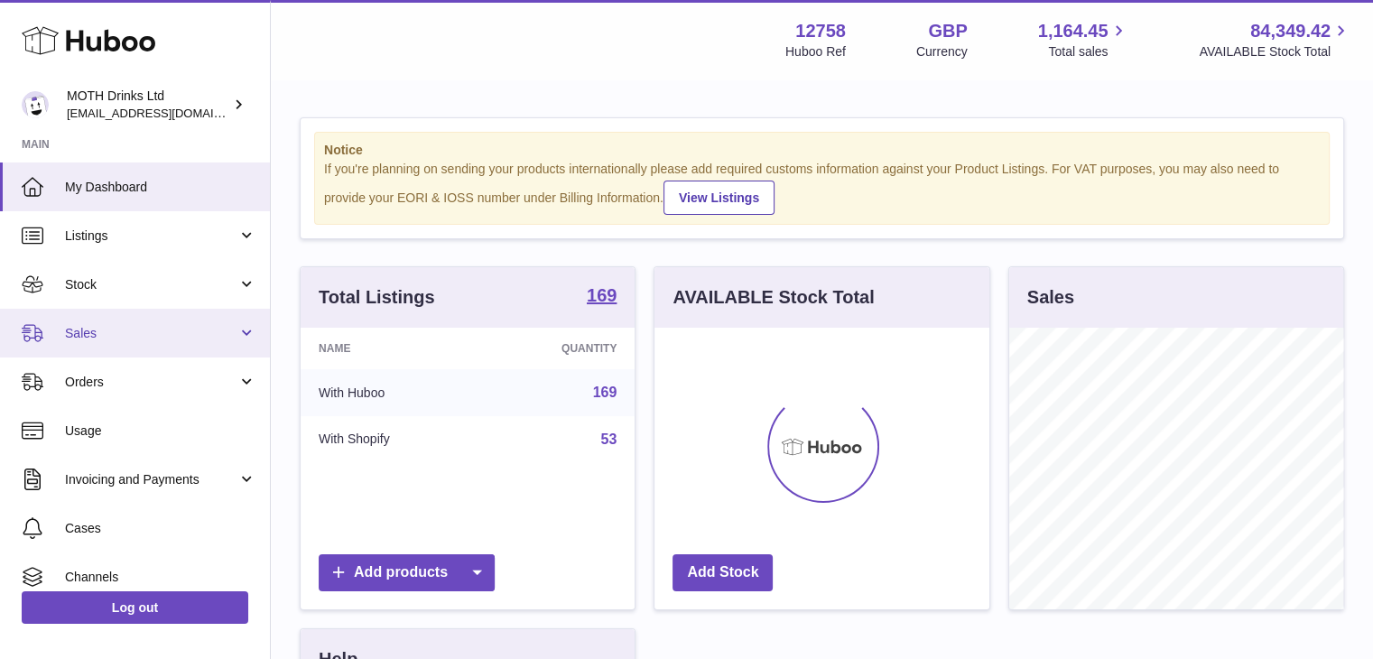
click at [94, 348] on link "Sales" at bounding box center [135, 333] width 270 height 49
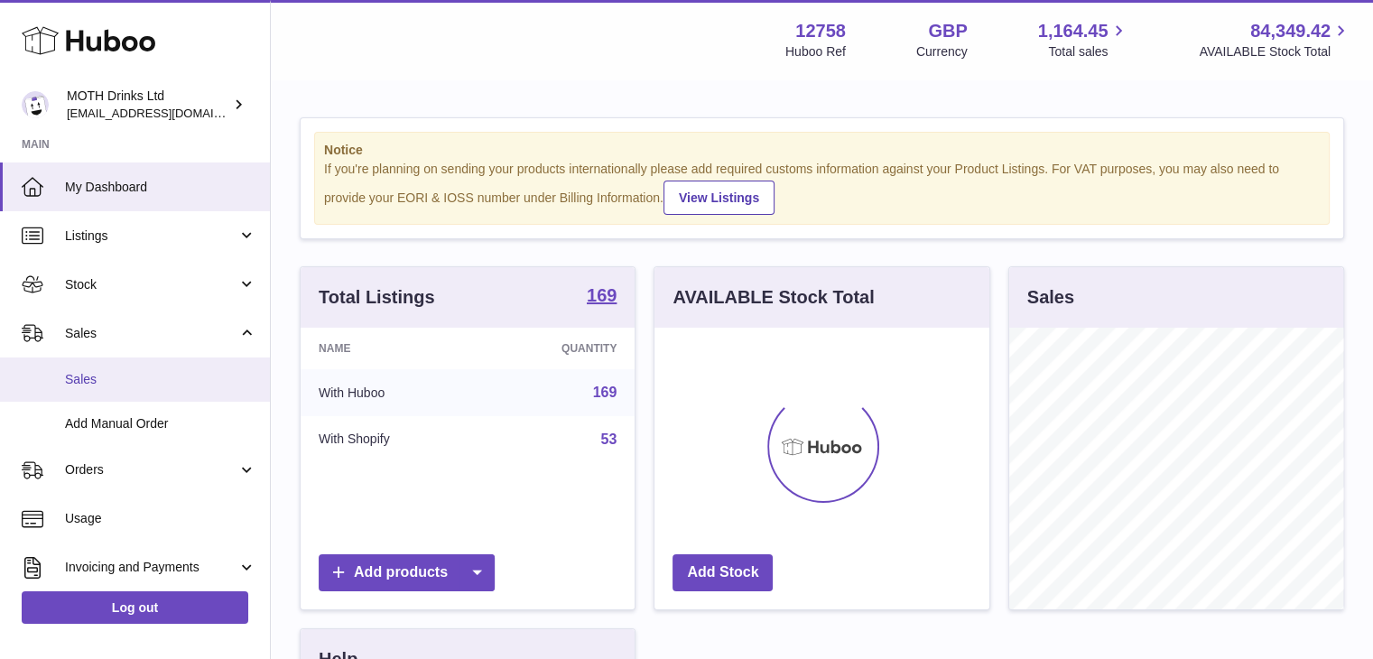
click at [94, 368] on link "Sales" at bounding box center [135, 379] width 270 height 44
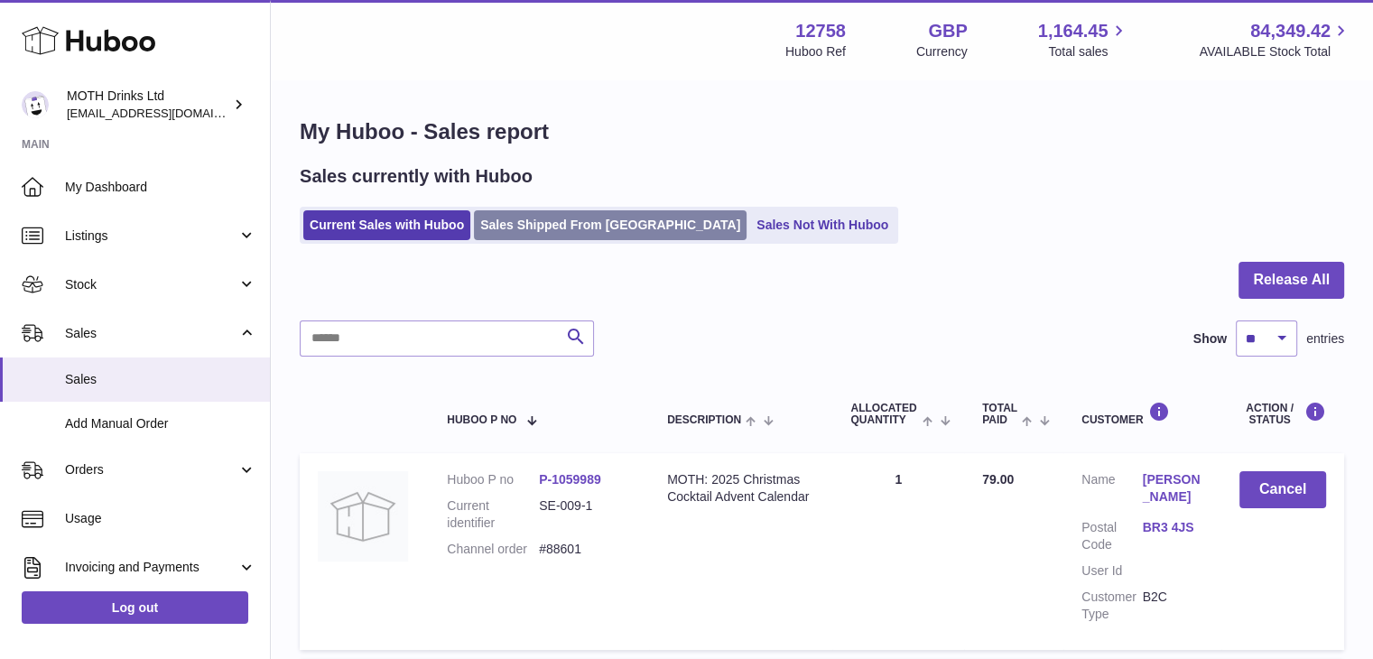
click at [560, 228] on link "Sales Shipped From [GEOGRAPHIC_DATA]" at bounding box center [610, 225] width 273 height 30
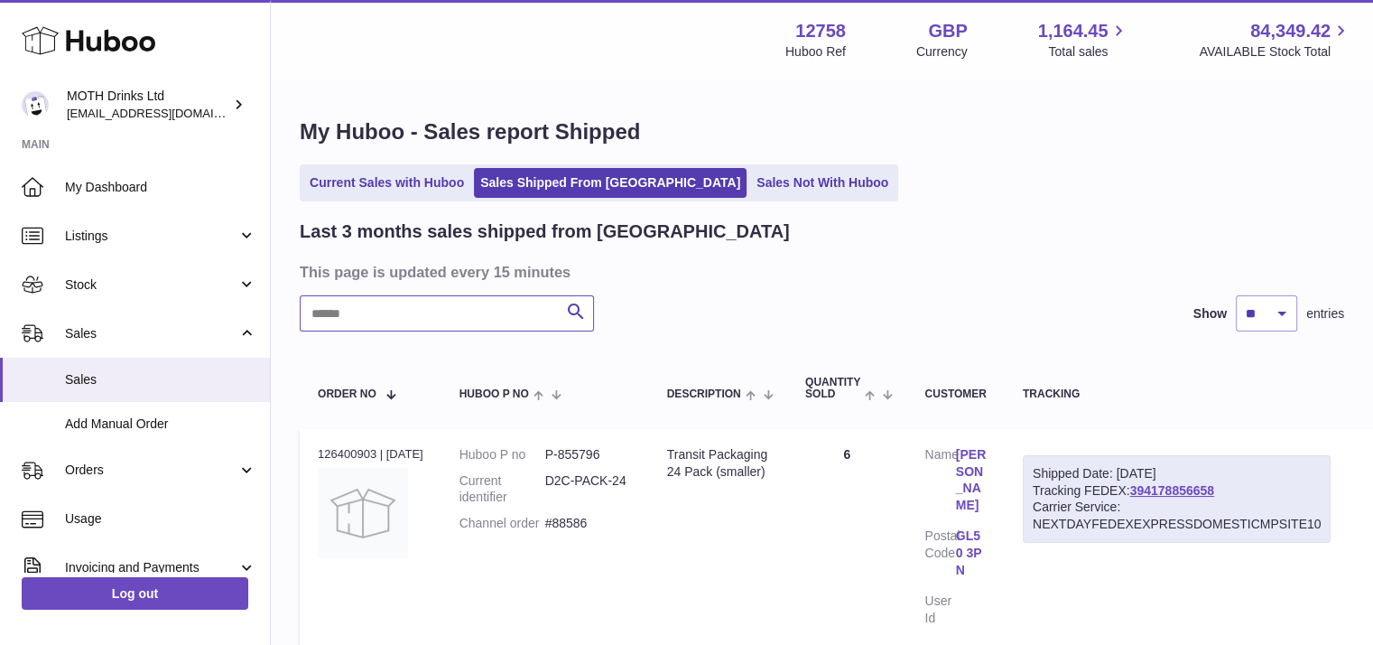
click at [401, 311] on input "text" at bounding box center [447, 313] width 294 height 36
paste input "********"
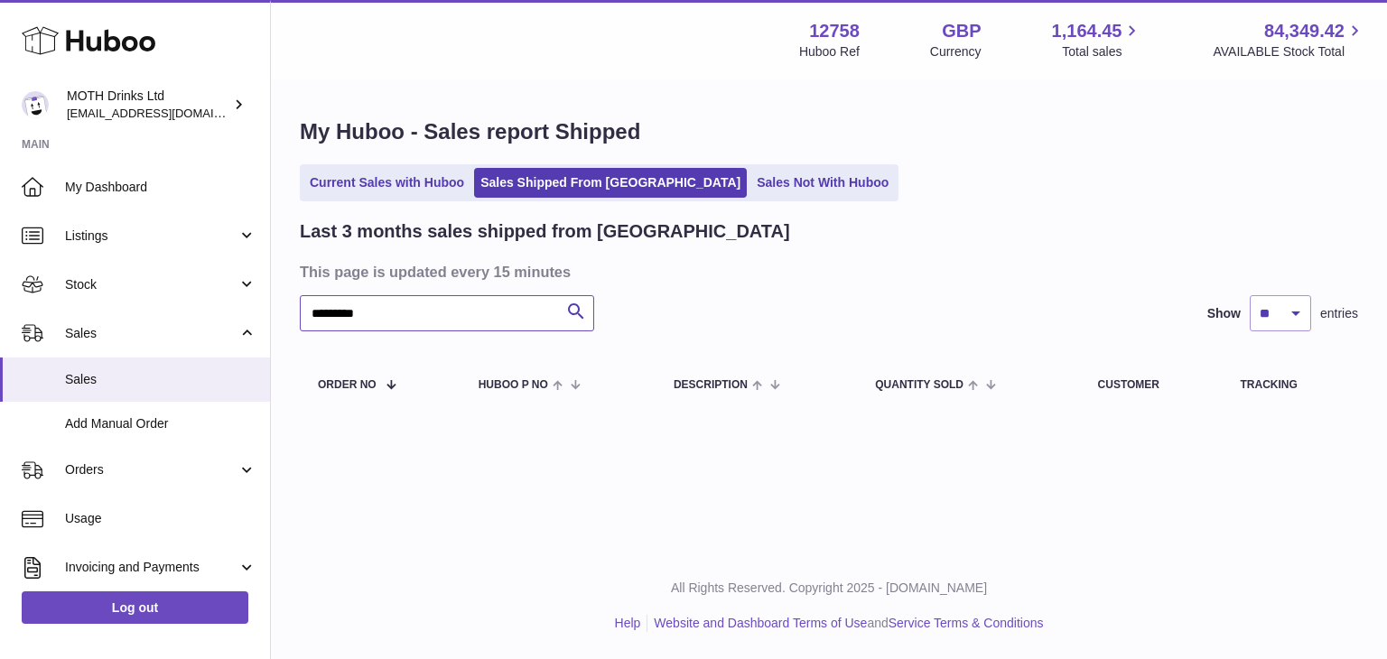
type input "********"
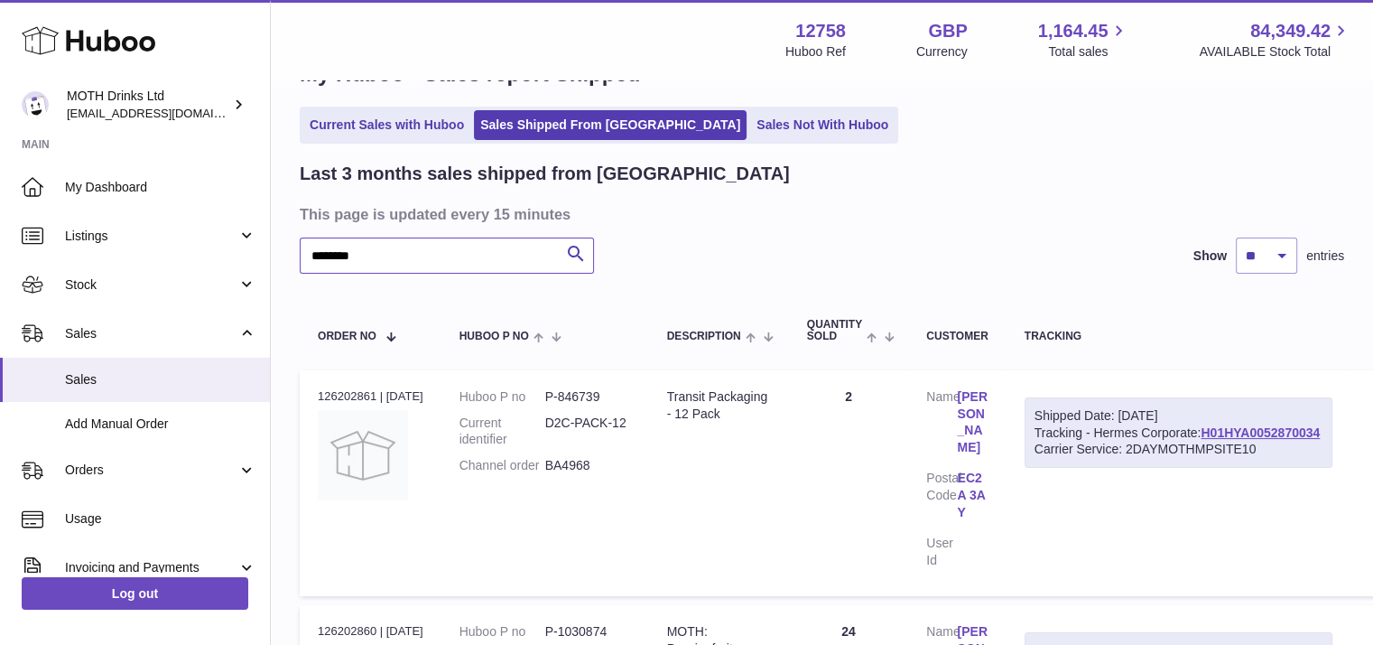
scroll to position [60, 0]
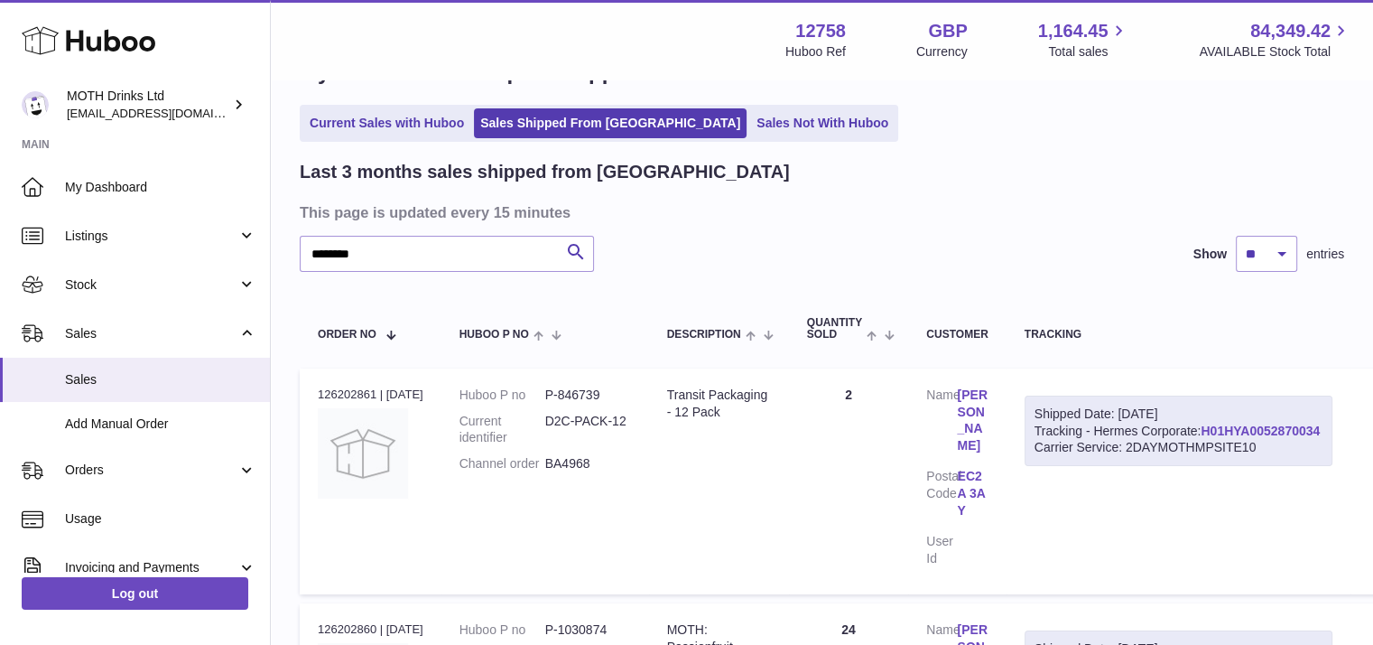
click at [1201, 438] on link "H01HYA0052870034" at bounding box center [1260, 430] width 119 height 14
